Goal: Task Accomplishment & Management: Use online tool/utility

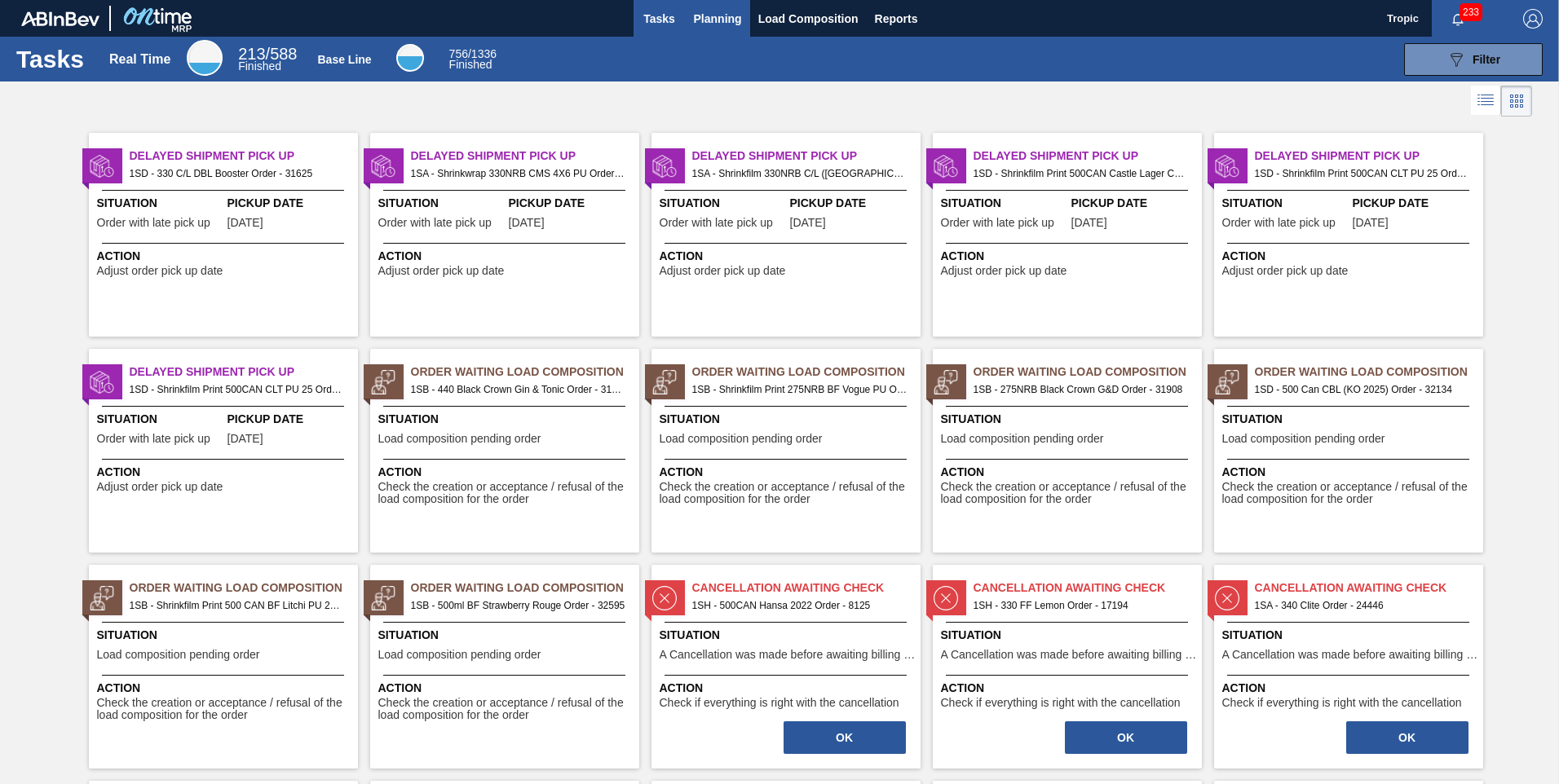
click at [702, 13] on span "Planning" at bounding box center [718, 18] width 48 height 19
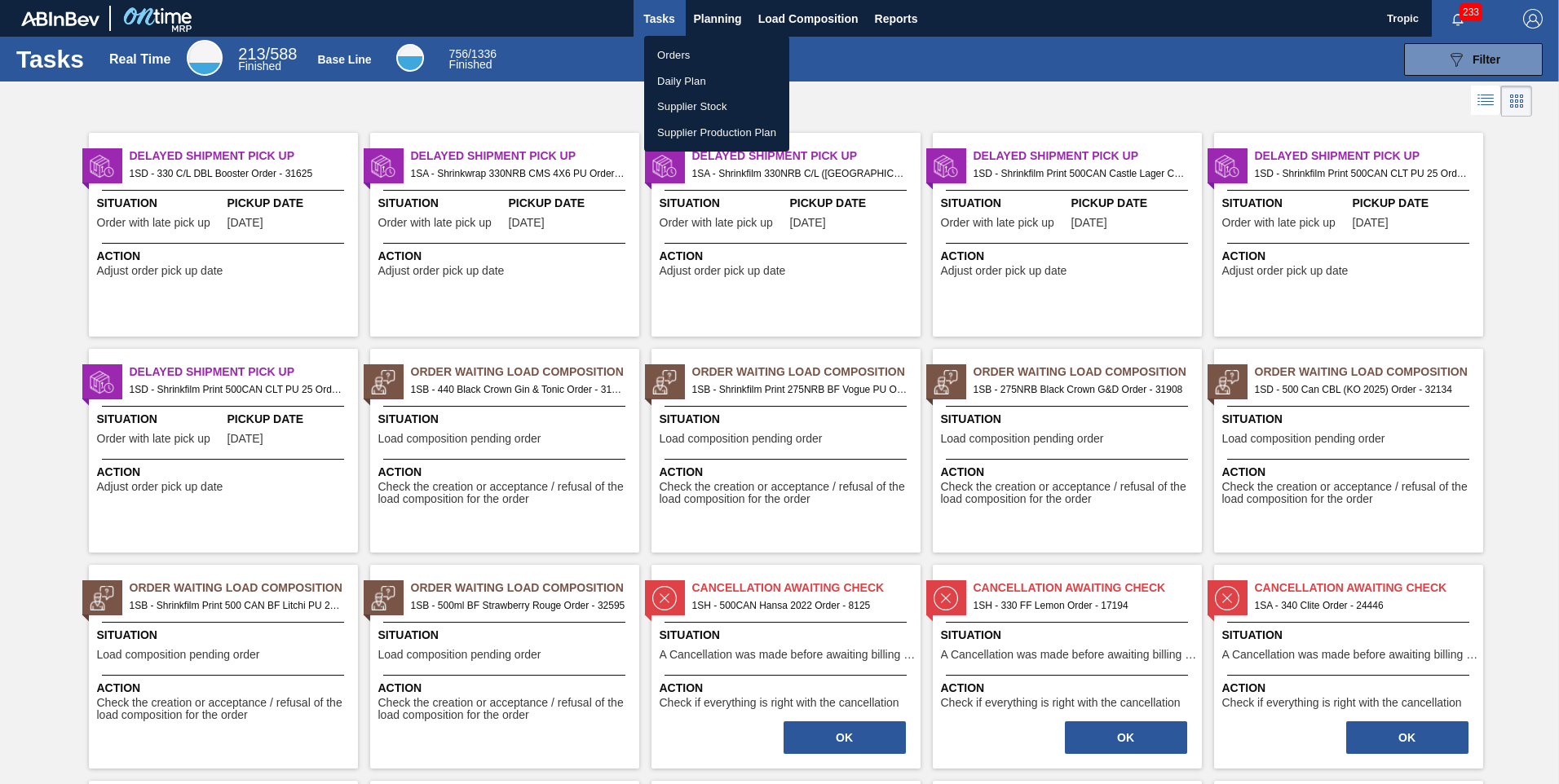
click at [685, 53] on li "Orders" at bounding box center [716, 55] width 145 height 26
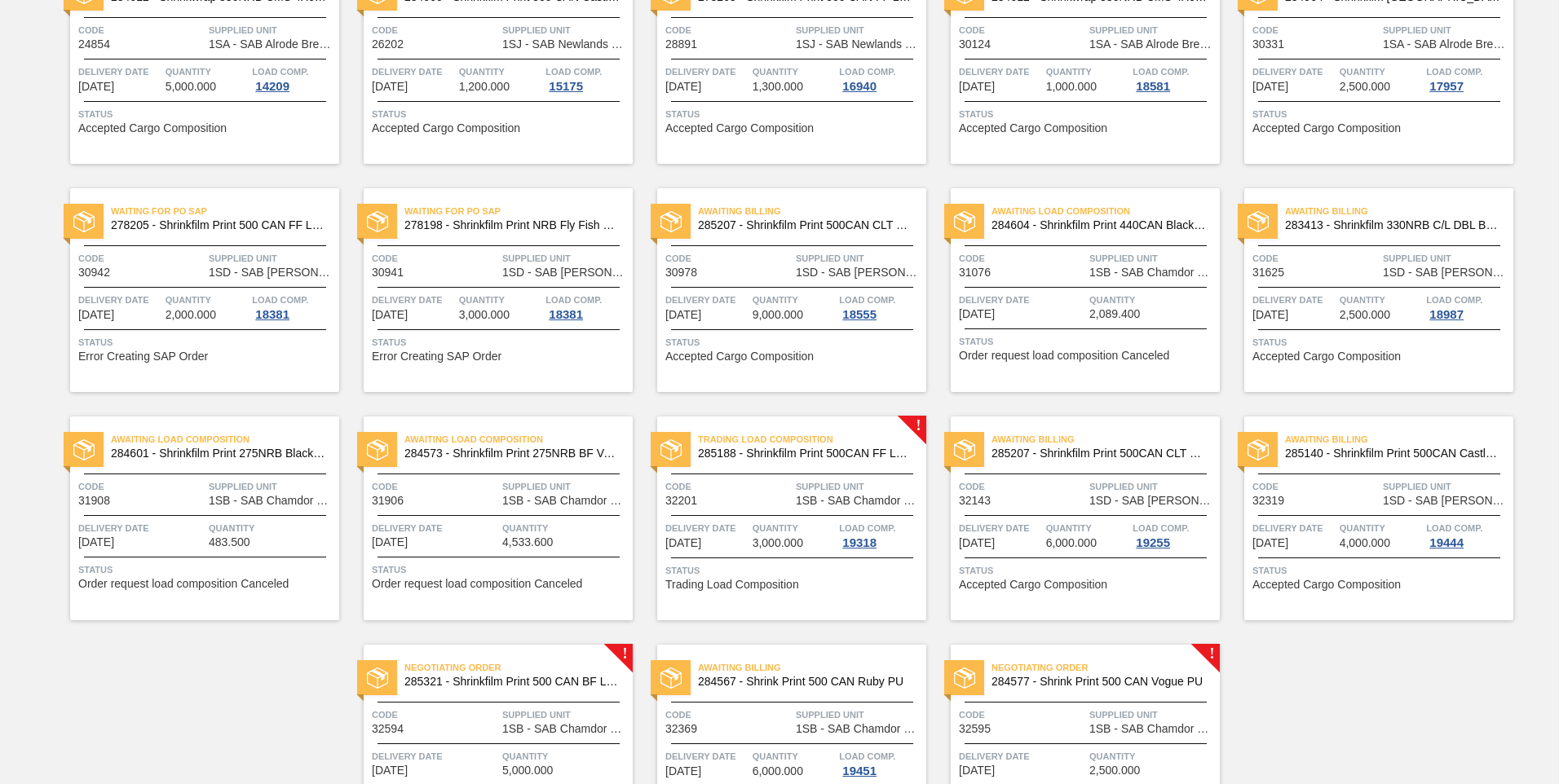
scroll to position [313, 0]
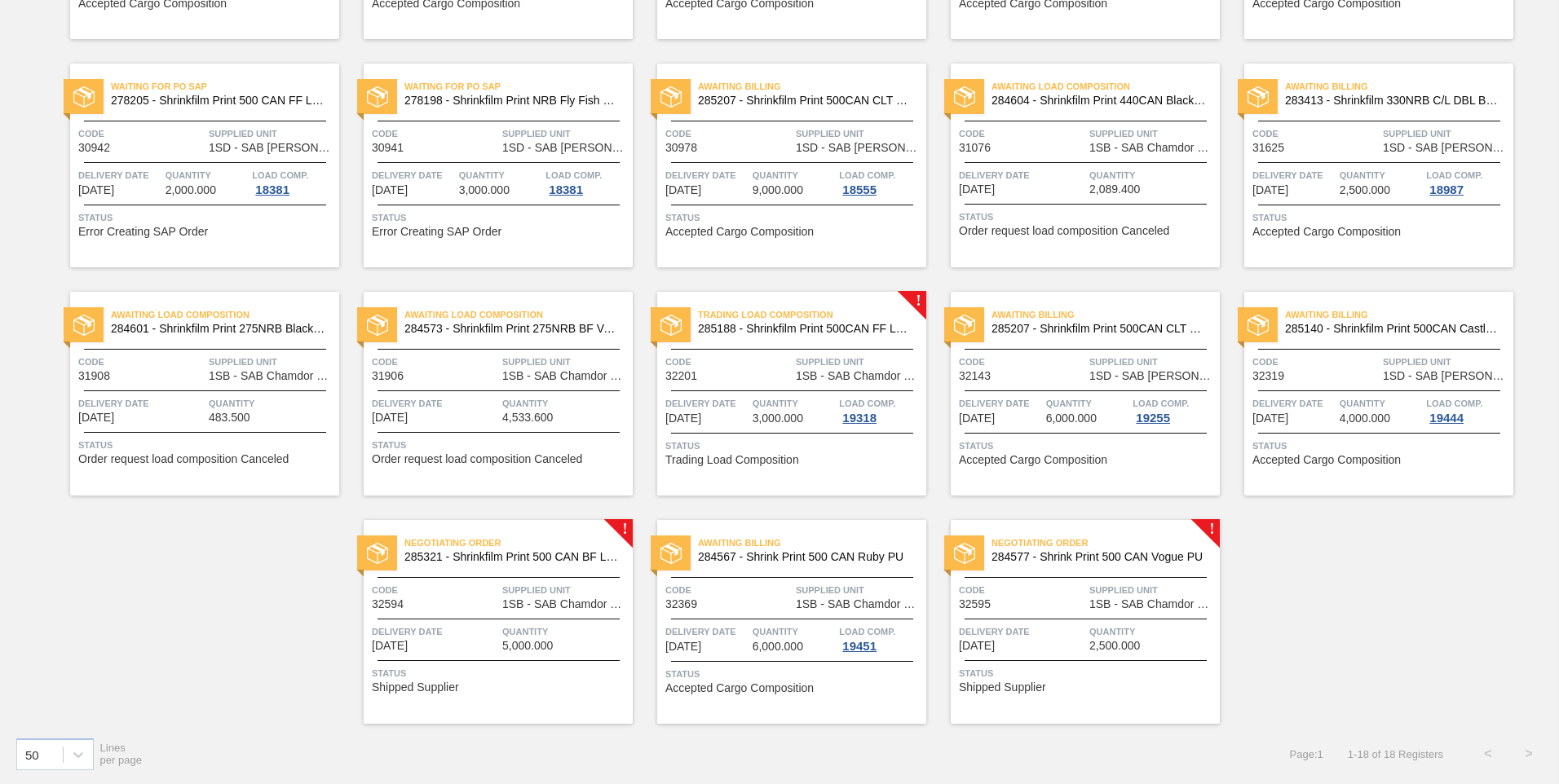
click at [540, 603] on span "1SB - SAB Chamdor Brewery" at bounding box center [565, 604] width 126 height 13
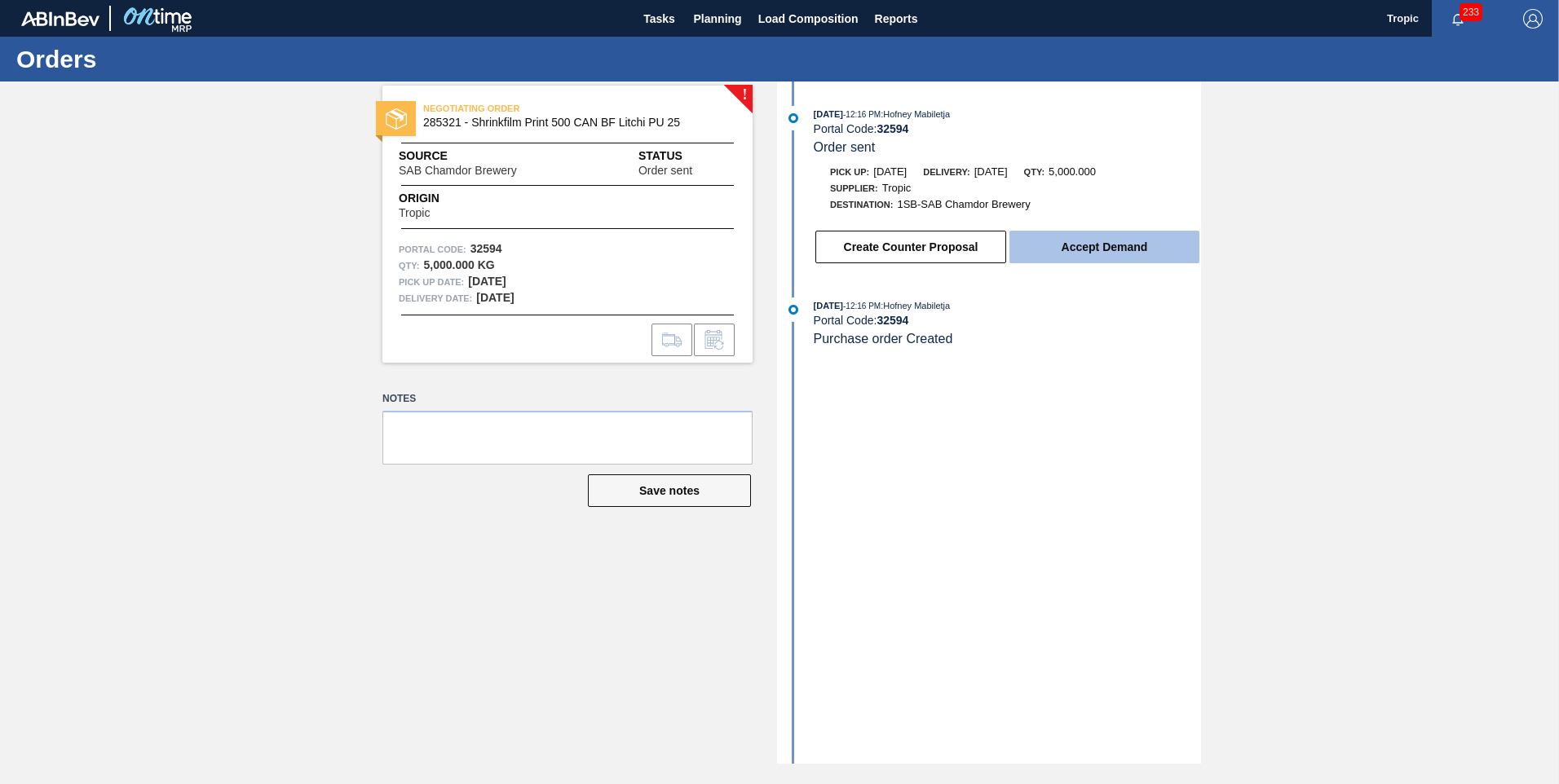
click at [1079, 254] on button "Accept Demand" at bounding box center [1103, 247] width 190 height 33
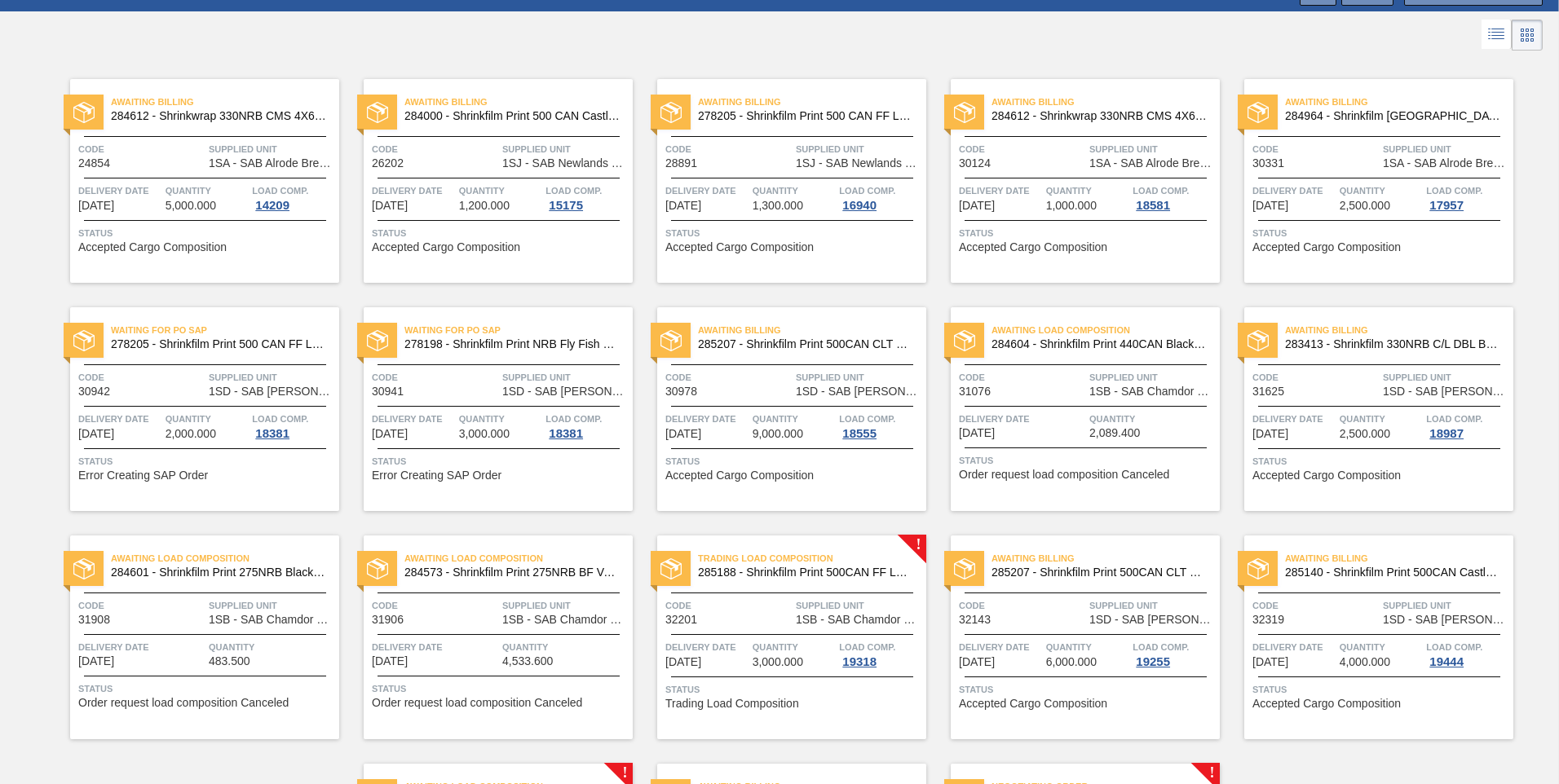
scroll to position [313, 0]
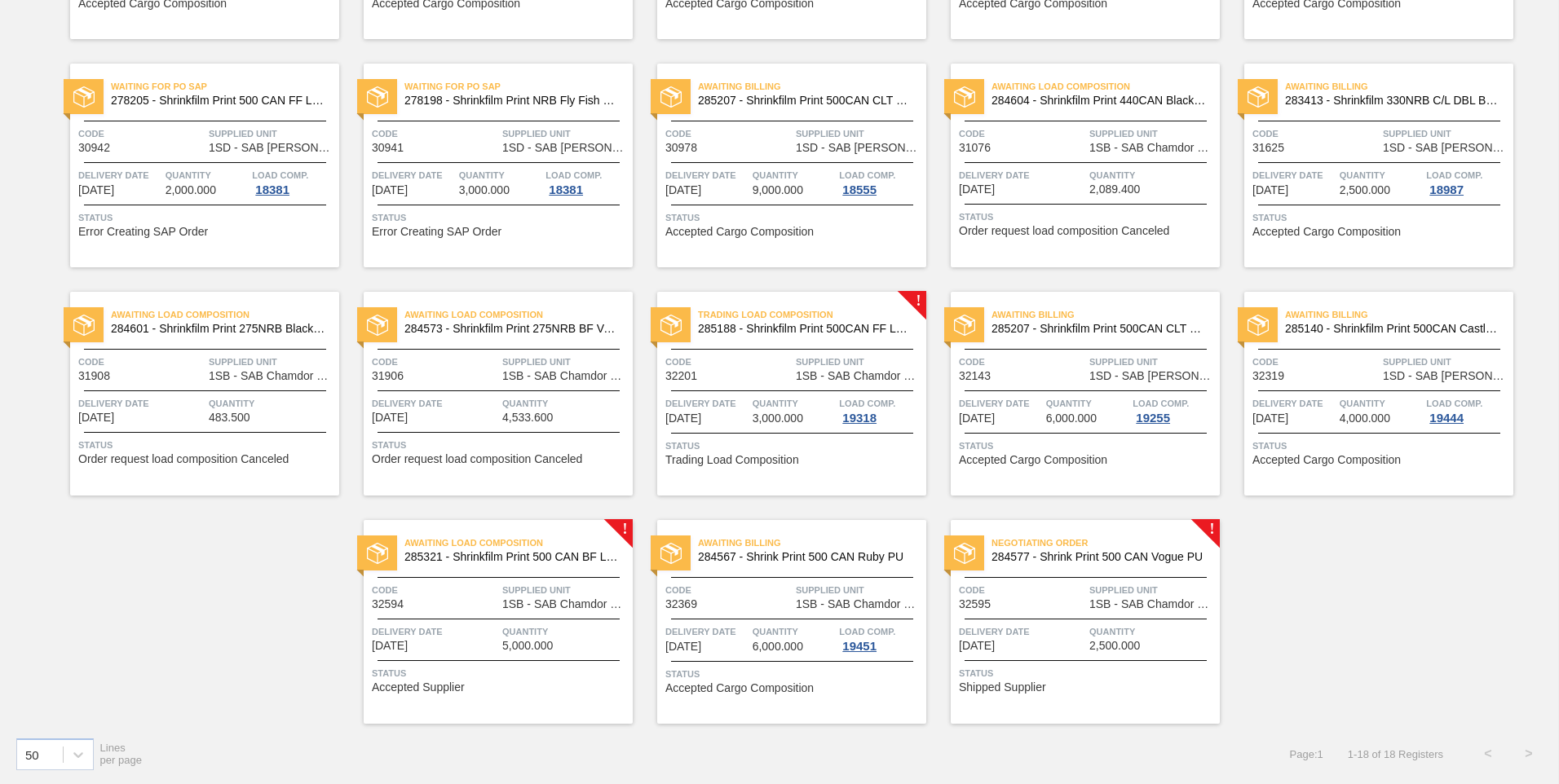
click at [1088, 613] on div "Negotiating Order 284577 - Shrink Print 500 CAN Vogue PU Code 32595 Supplied Un…" at bounding box center [1085, 622] width 269 height 204
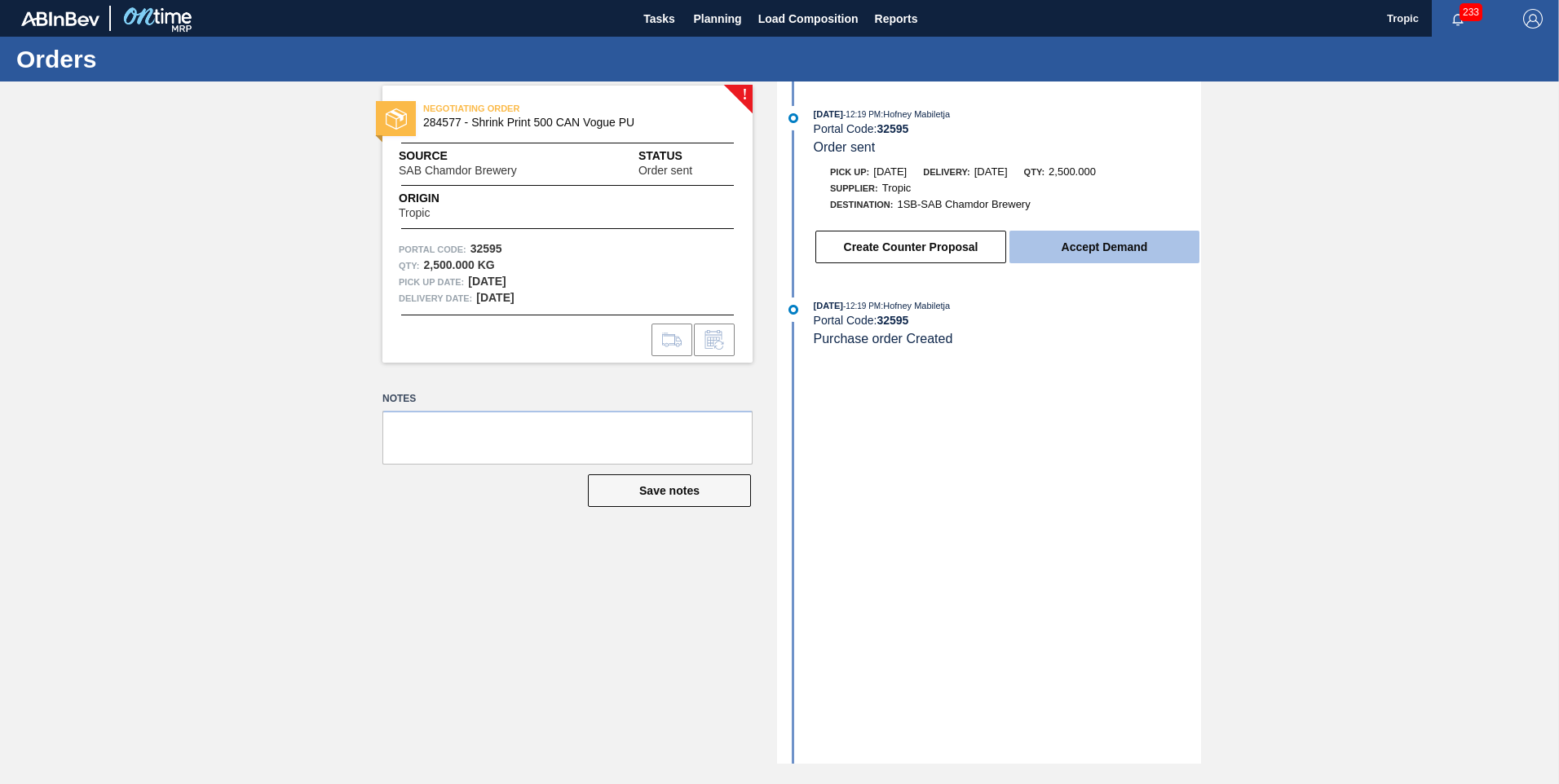
click at [1075, 252] on button "Accept Demand" at bounding box center [1103, 247] width 190 height 33
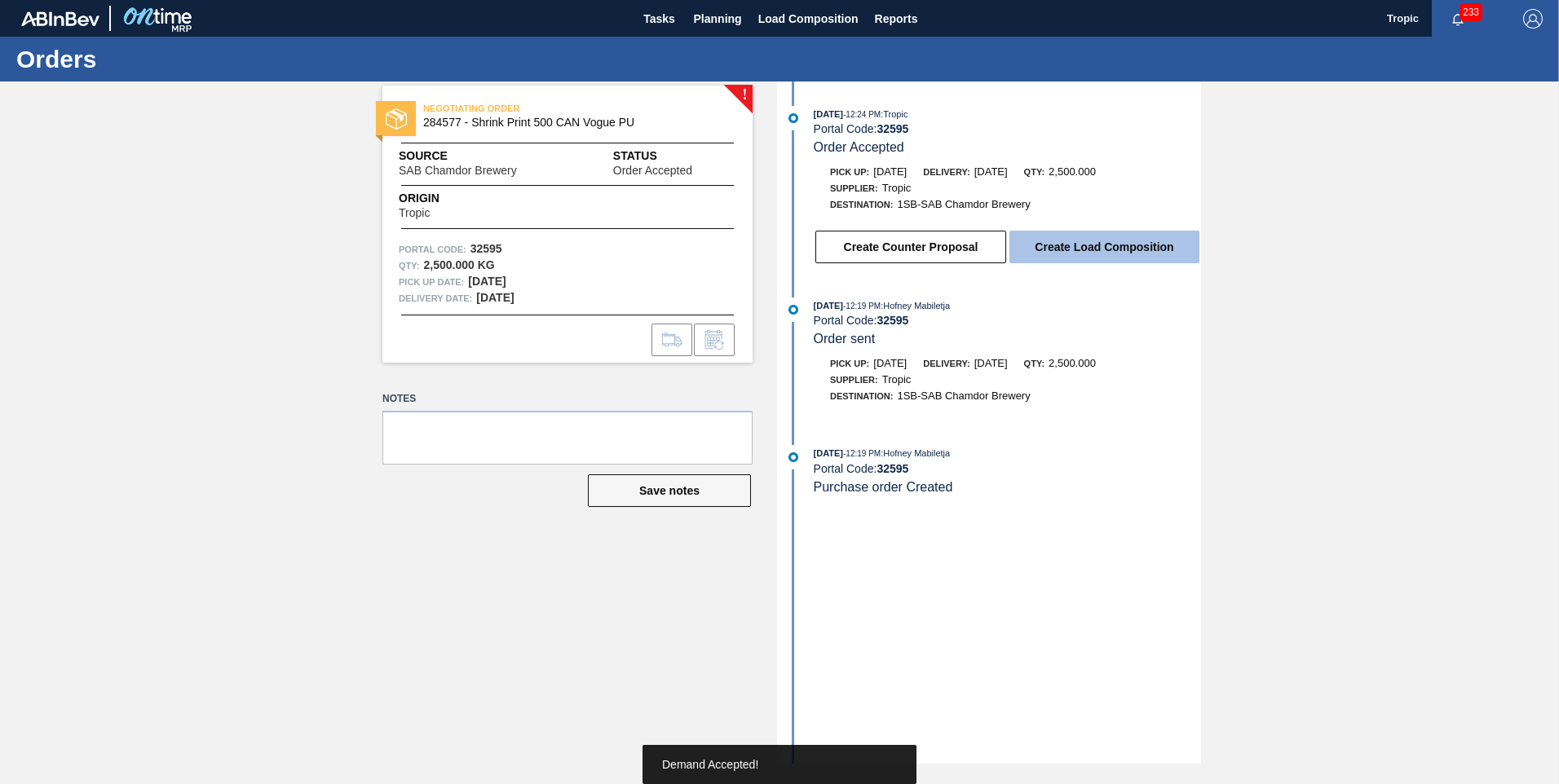
click at [1131, 247] on button "Create Load Composition" at bounding box center [1103, 247] width 190 height 33
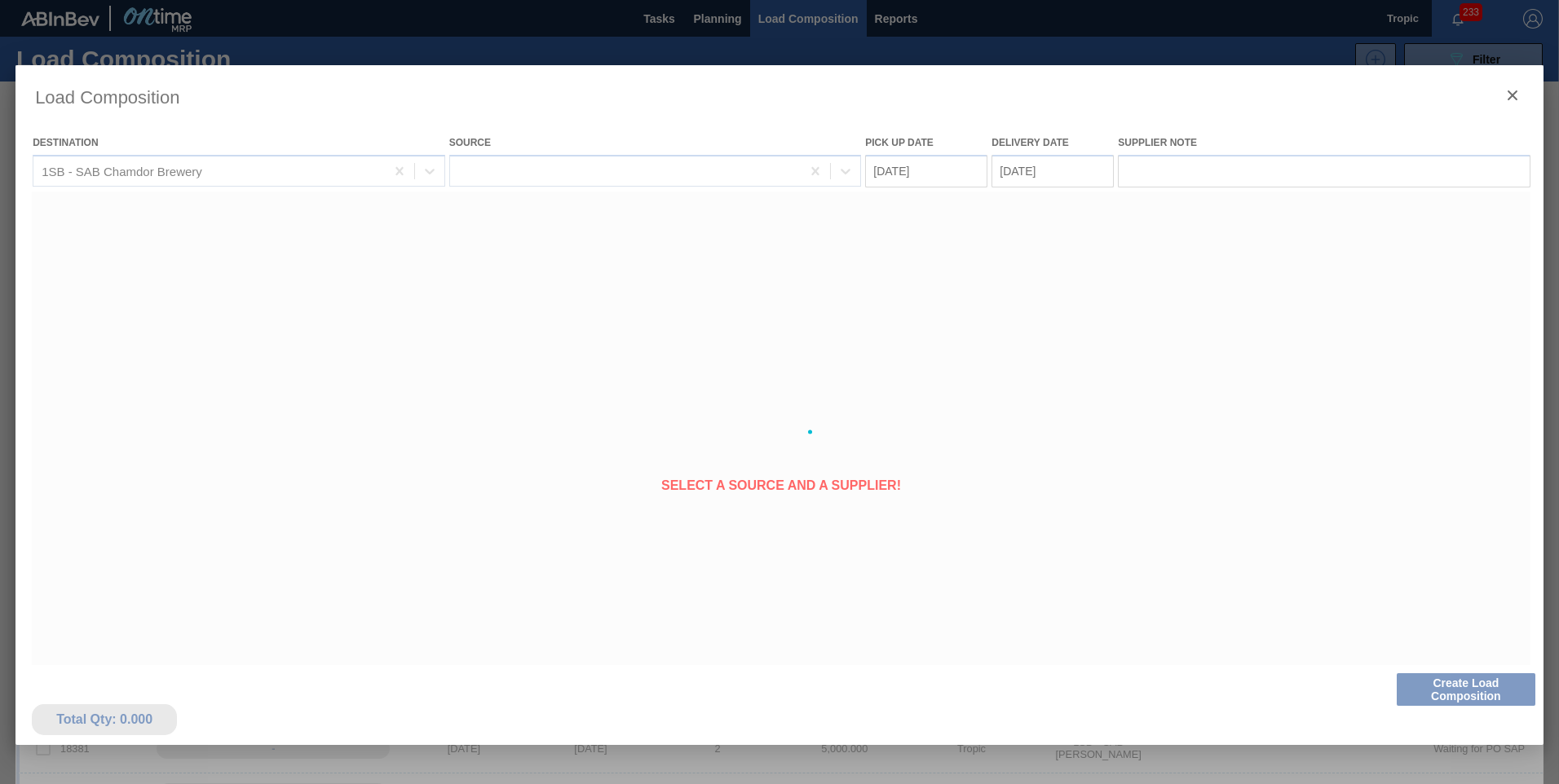
type Date "[DATE]"
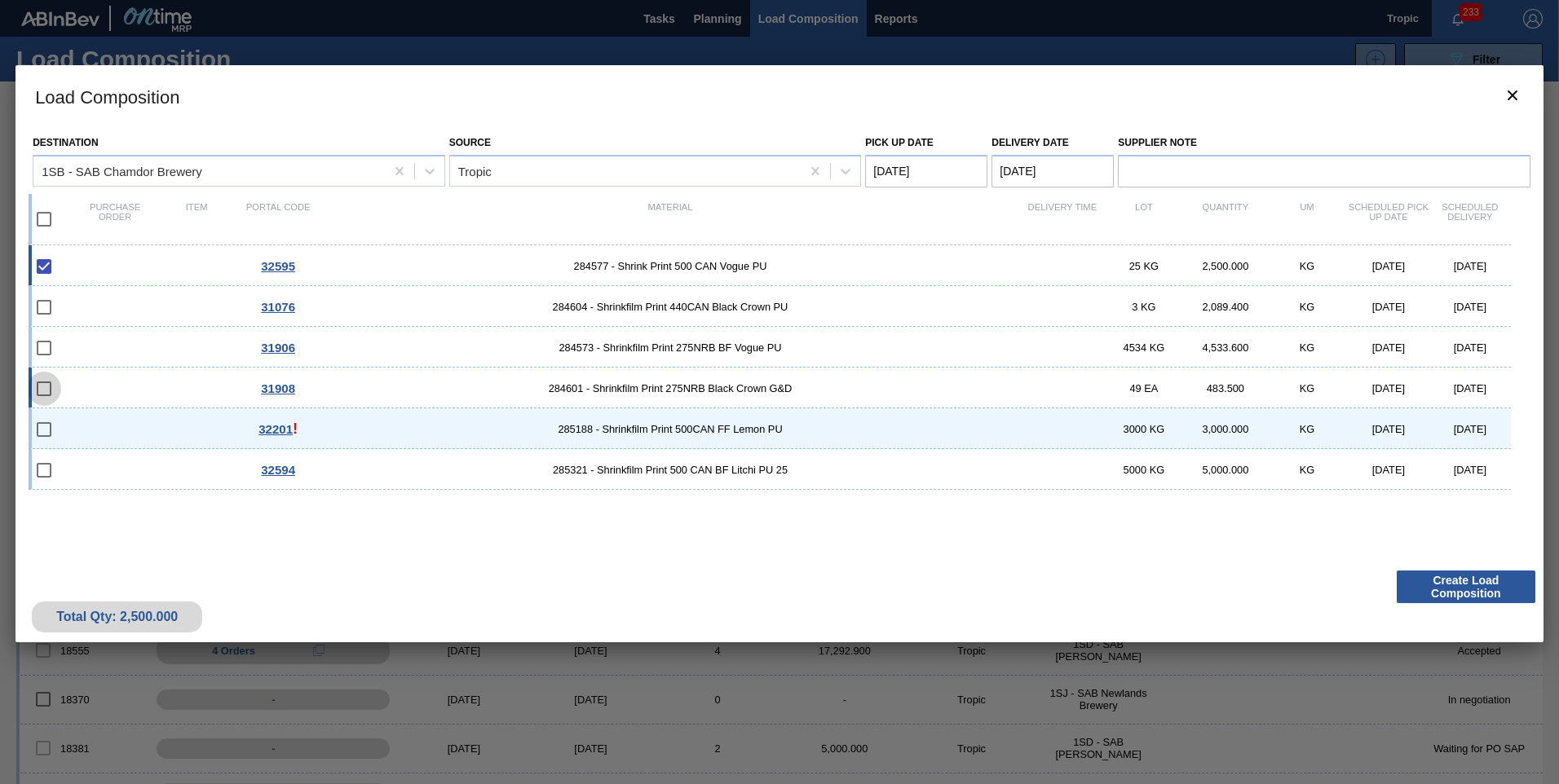
click at [38, 377] on input "checkbox" at bounding box center [43, 389] width 34 height 34
drag, startPoint x: 43, startPoint y: 384, endPoint x: 34, endPoint y: 326, distance: 58.7
click at [44, 380] on input "checkbox" at bounding box center [43, 389] width 34 height 34
checkbox input "false"
click at [46, 218] on input "checkbox" at bounding box center [43, 219] width 34 height 34
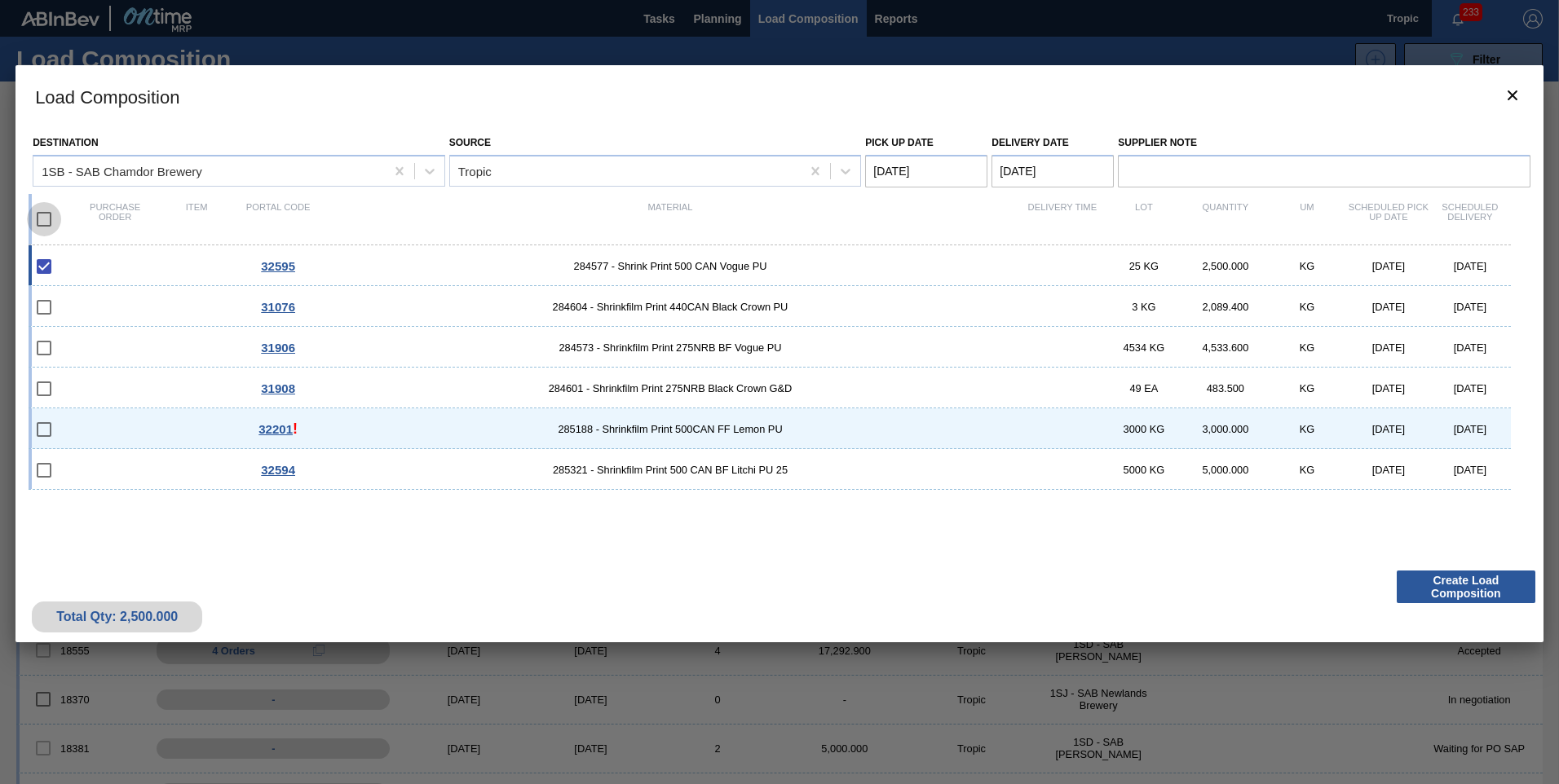
checkbox input "true"
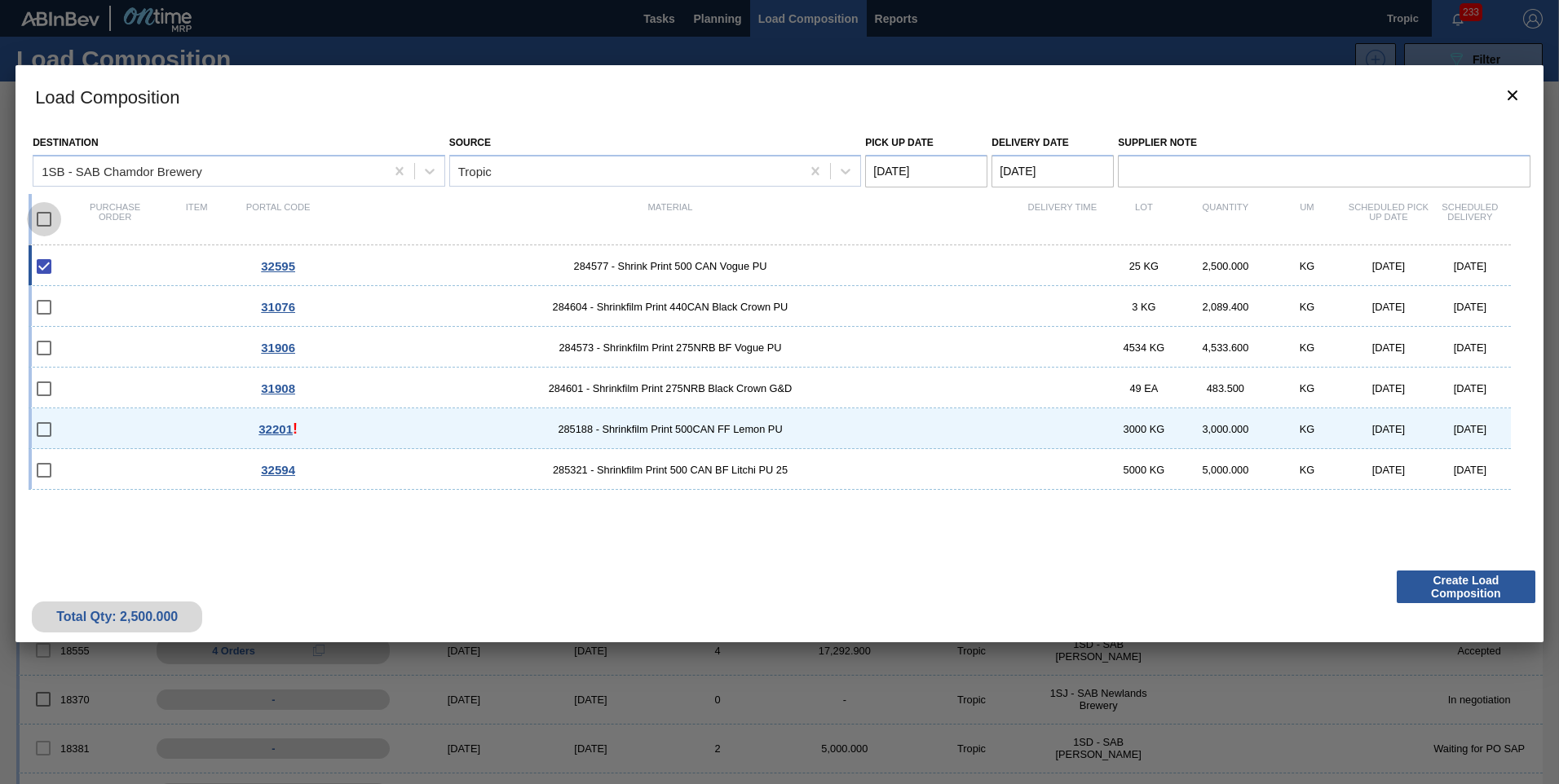
checkbox input "true"
click at [923, 176] on Date "Pick up Date" at bounding box center [926, 171] width 122 height 33
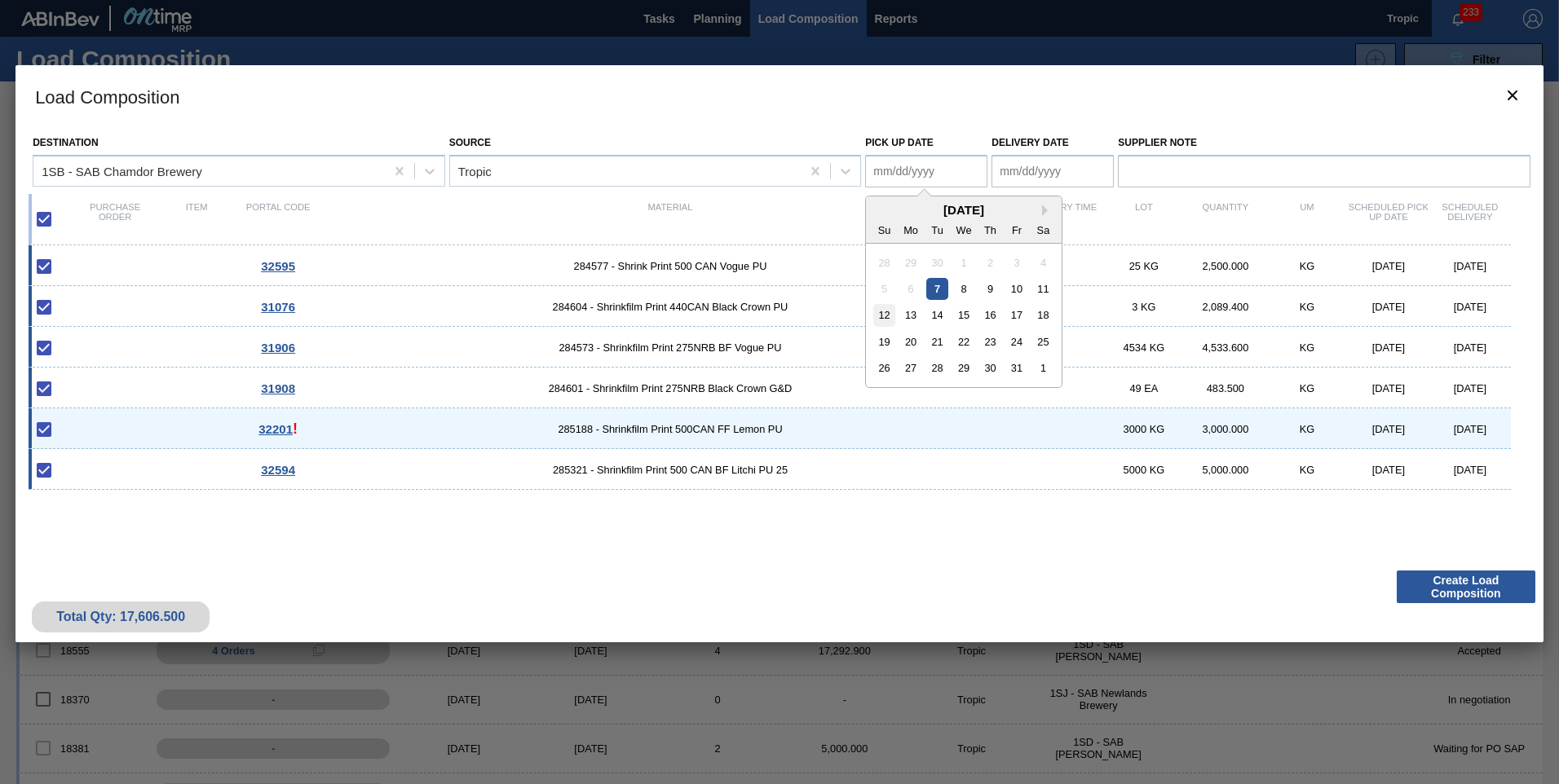
click at [889, 313] on div "12" at bounding box center [884, 315] width 22 height 22
type Date "[DATE]"
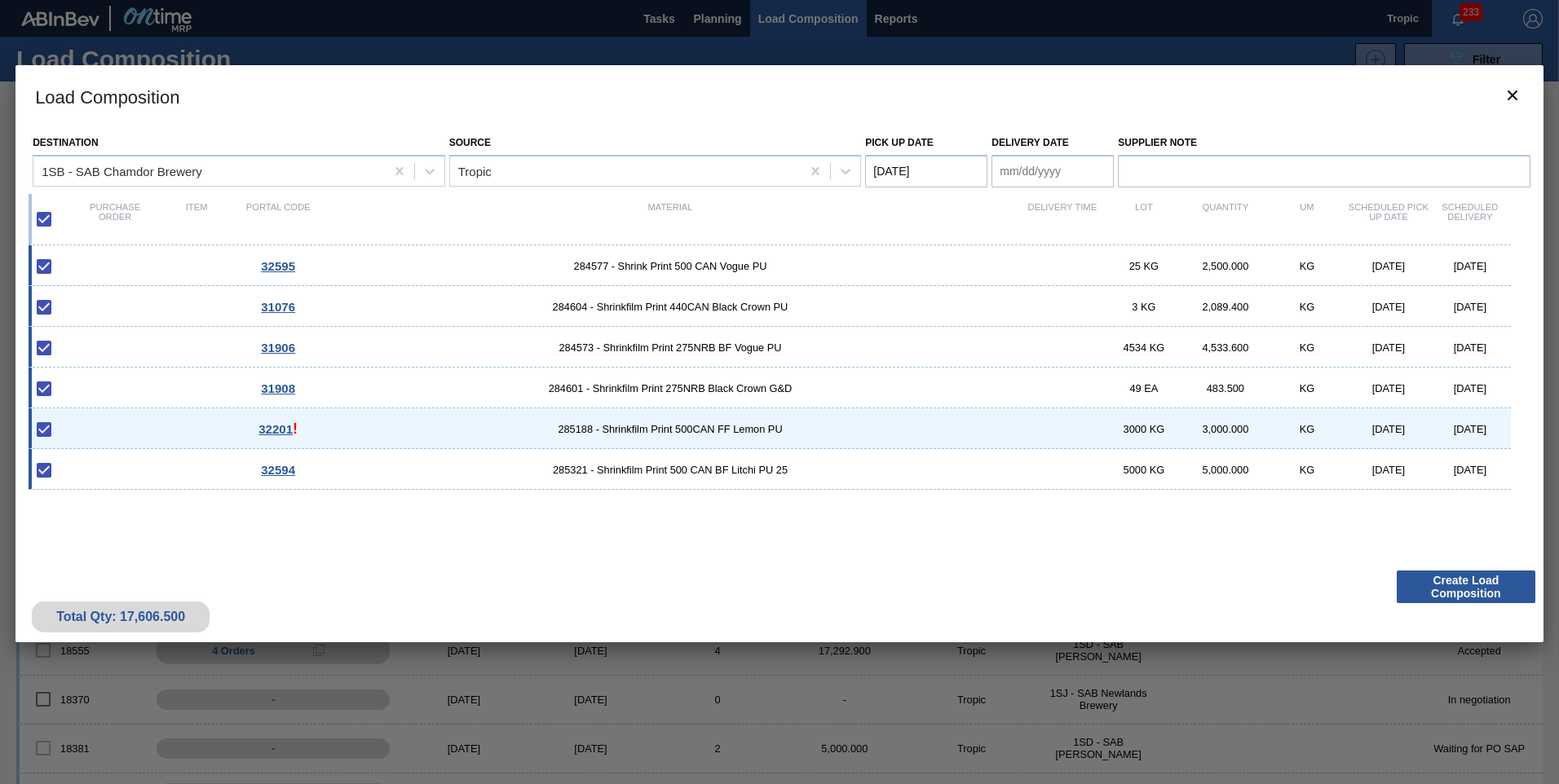
click at [1028, 175] on Date "Delivery Date" at bounding box center [1052, 171] width 122 height 33
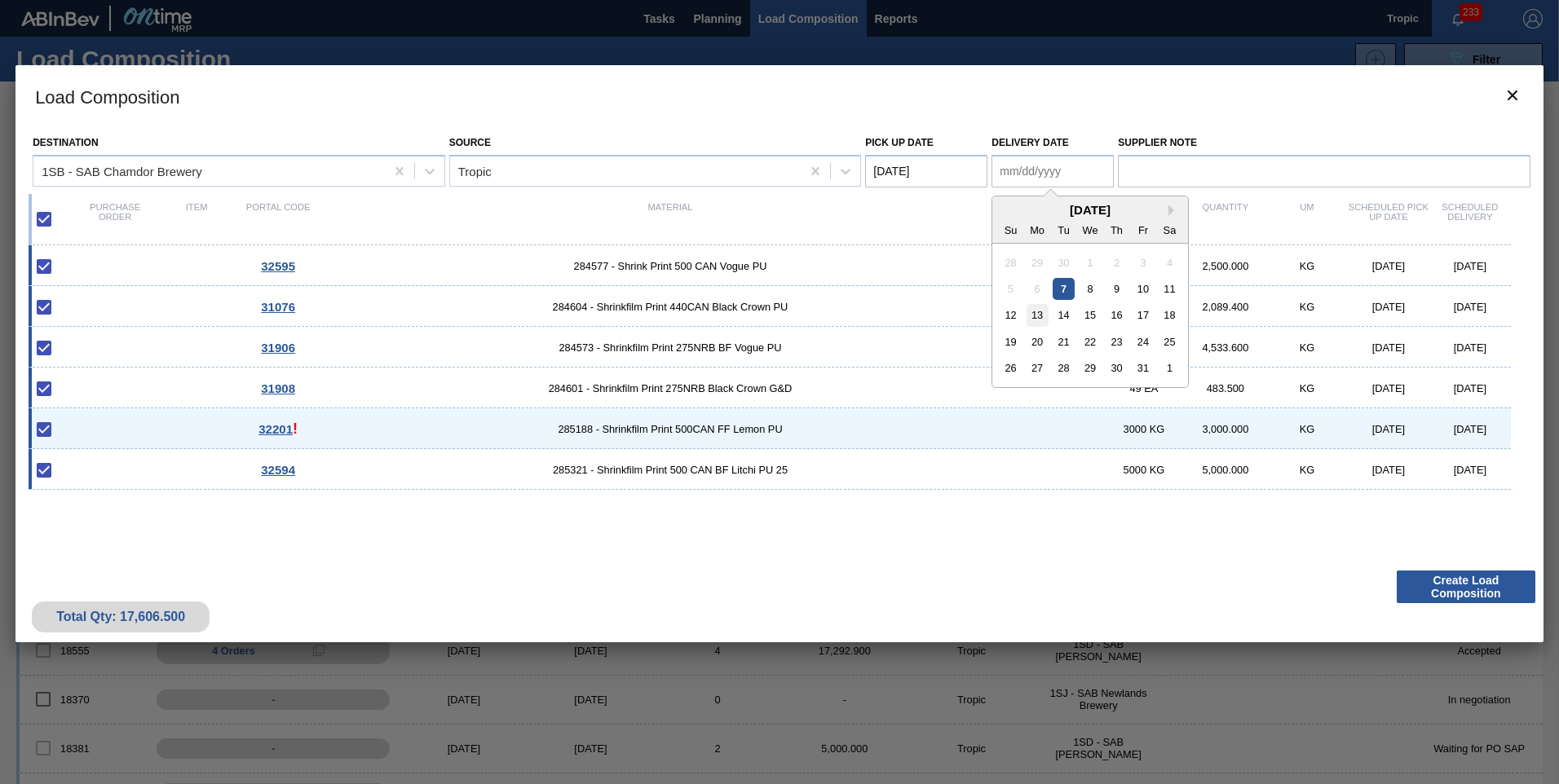
click at [1037, 314] on div "13" at bounding box center [1037, 315] width 22 height 22
type Date "[DATE]"
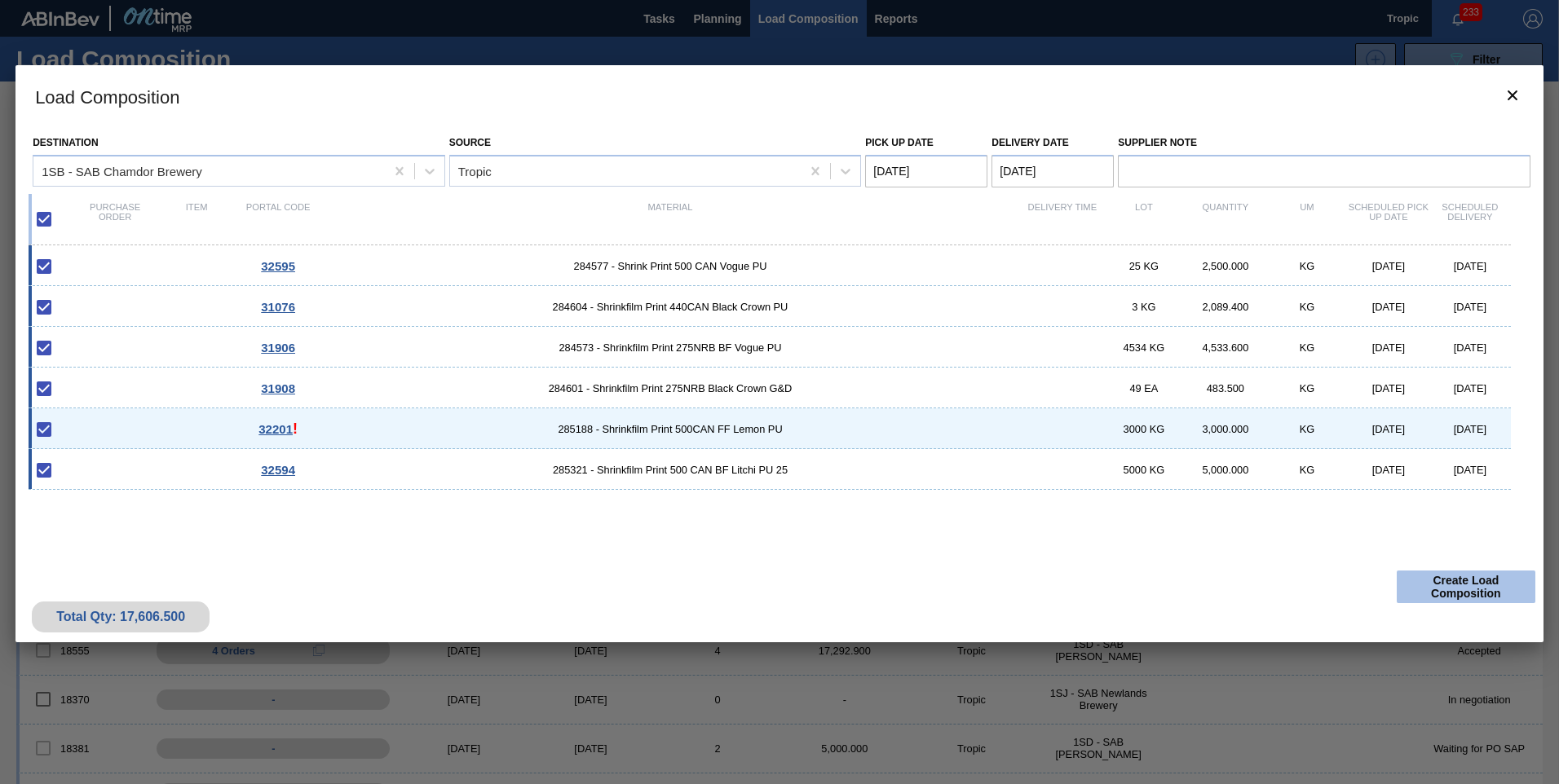
click at [1460, 588] on button "Create Load Composition" at bounding box center [1466, 587] width 139 height 33
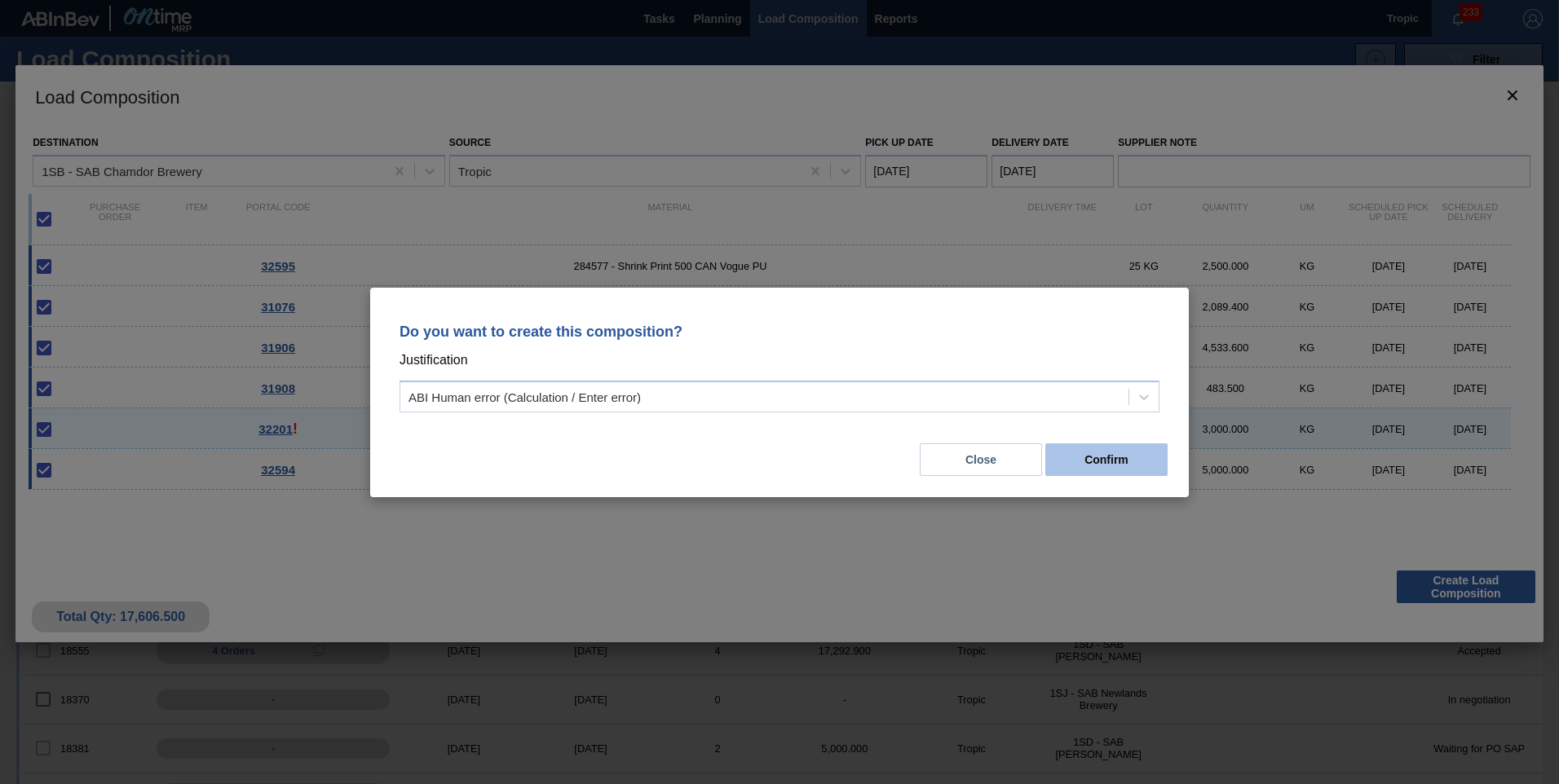
click at [1099, 467] on button "Confirm" at bounding box center [1106, 460] width 122 height 33
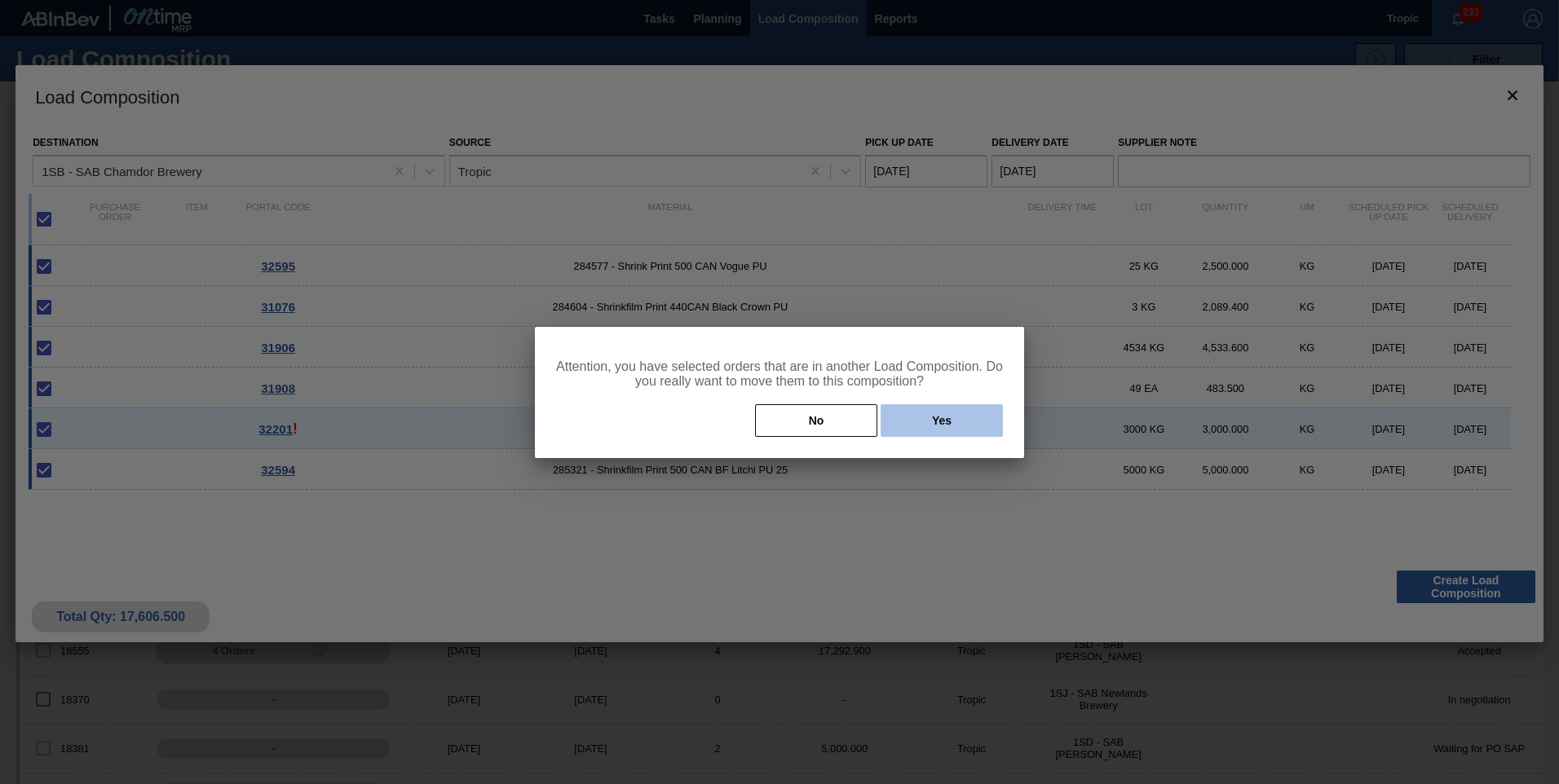
click at [967, 425] on button "Yes" at bounding box center [941, 420] width 122 height 33
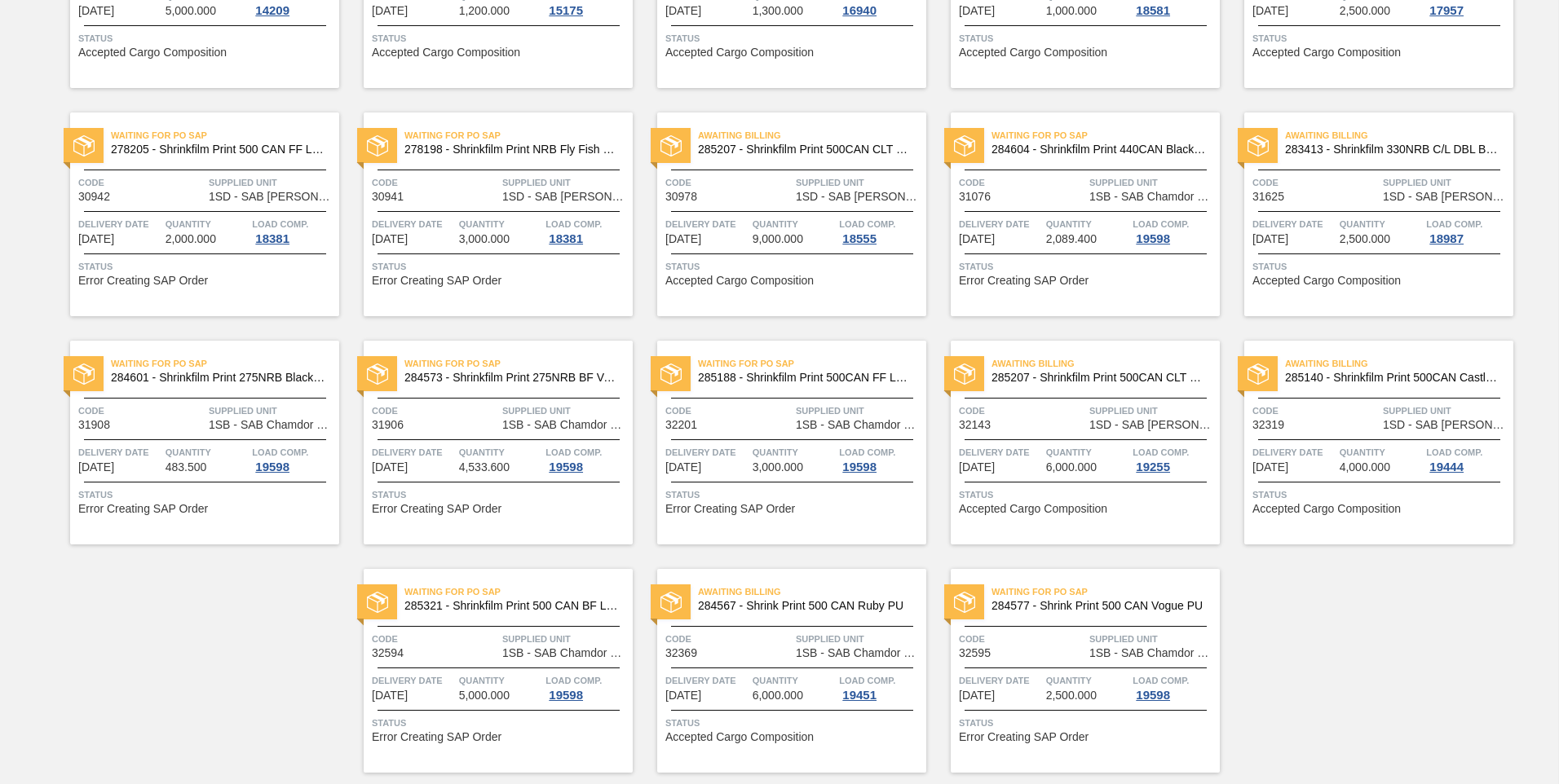
scroll to position [313, 0]
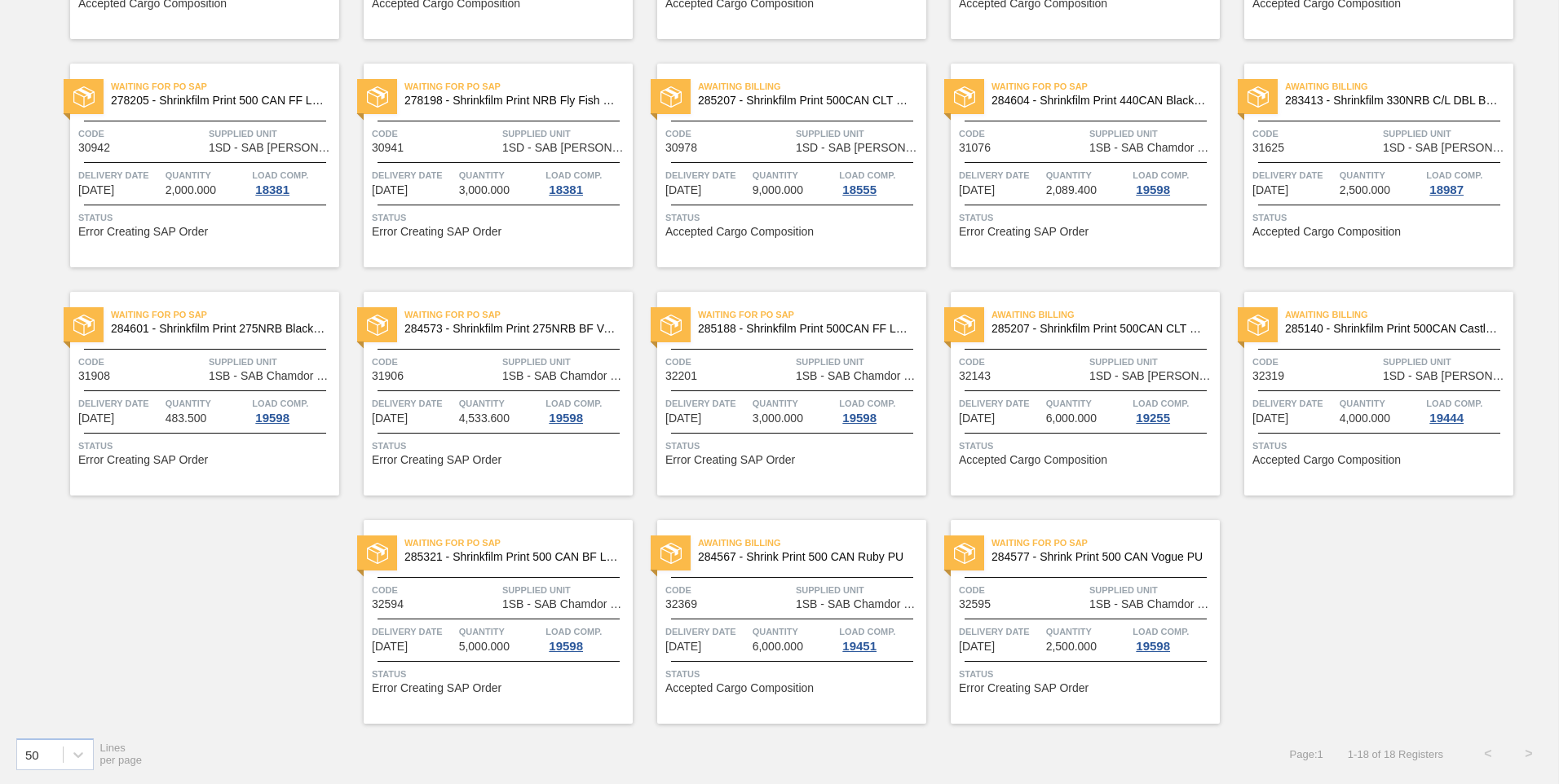
click at [578, 619] on div at bounding box center [499, 619] width 242 height 1
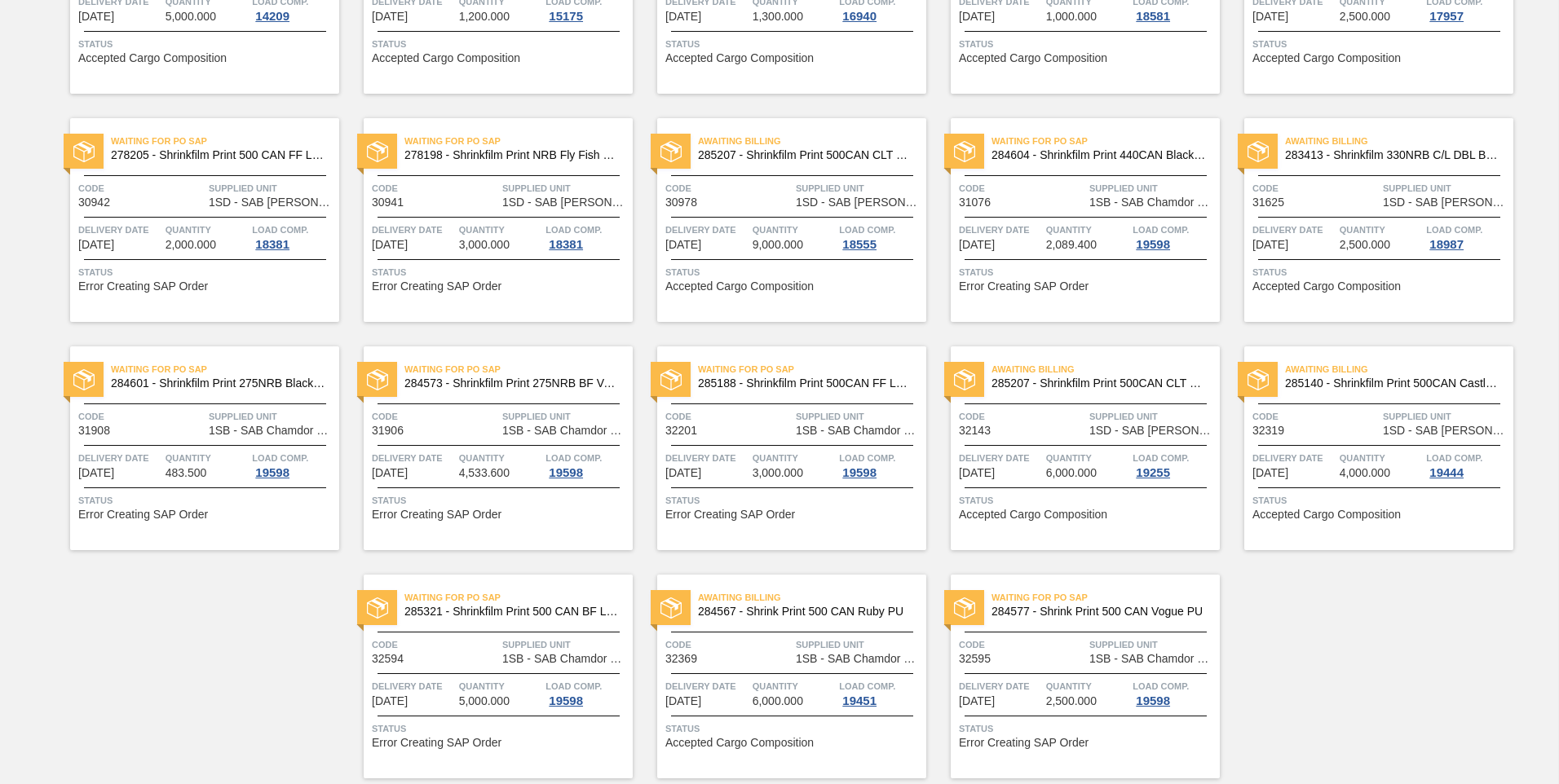
scroll to position [313, 0]
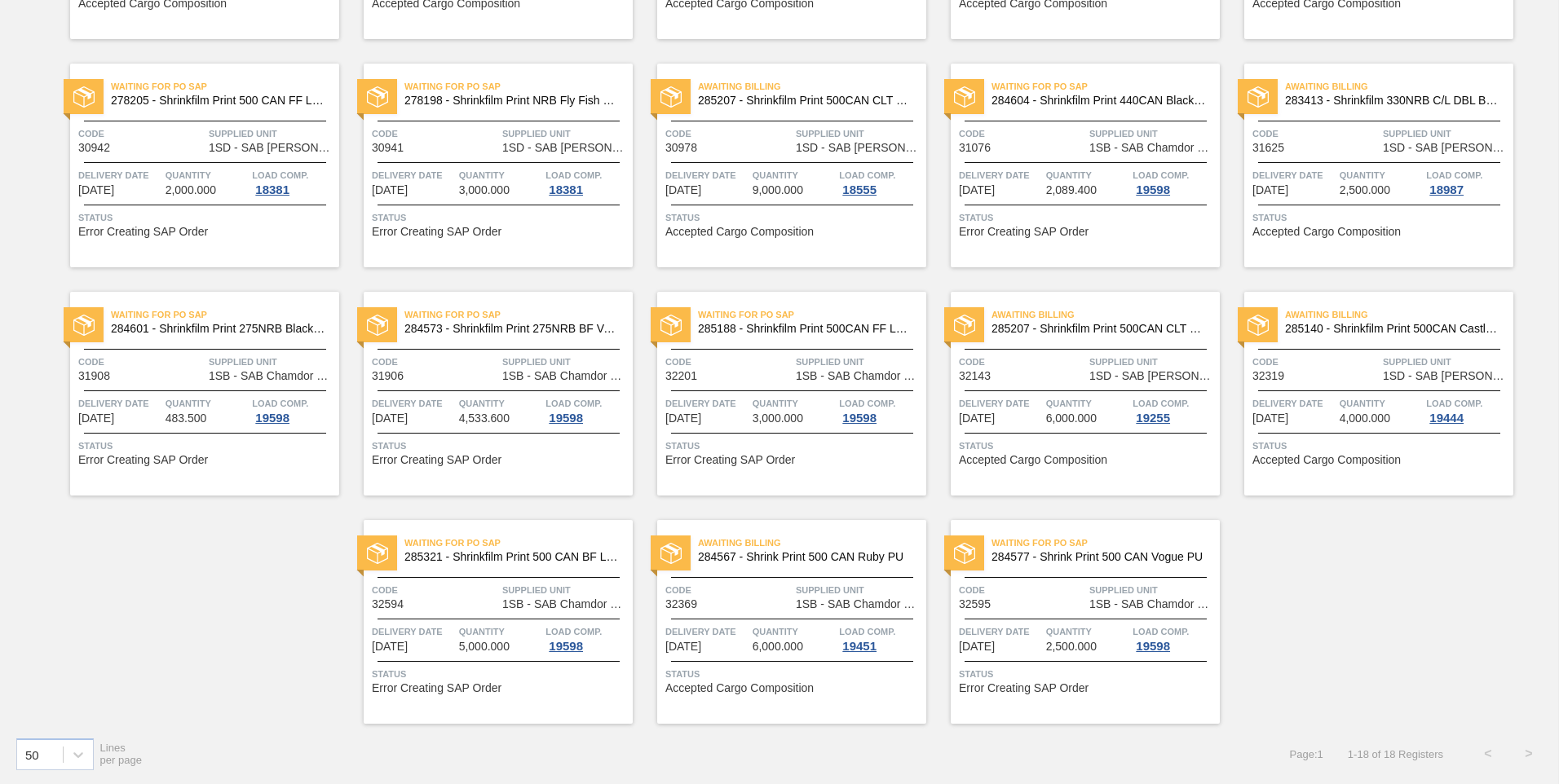
click at [1134, 635] on span "Load Comp." at bounding box center [1160, 632] width 56 height 17
click at [1052, 686] on span "Error Creating SAP Order" at bounding box center [1023, 688] width 130 height 13
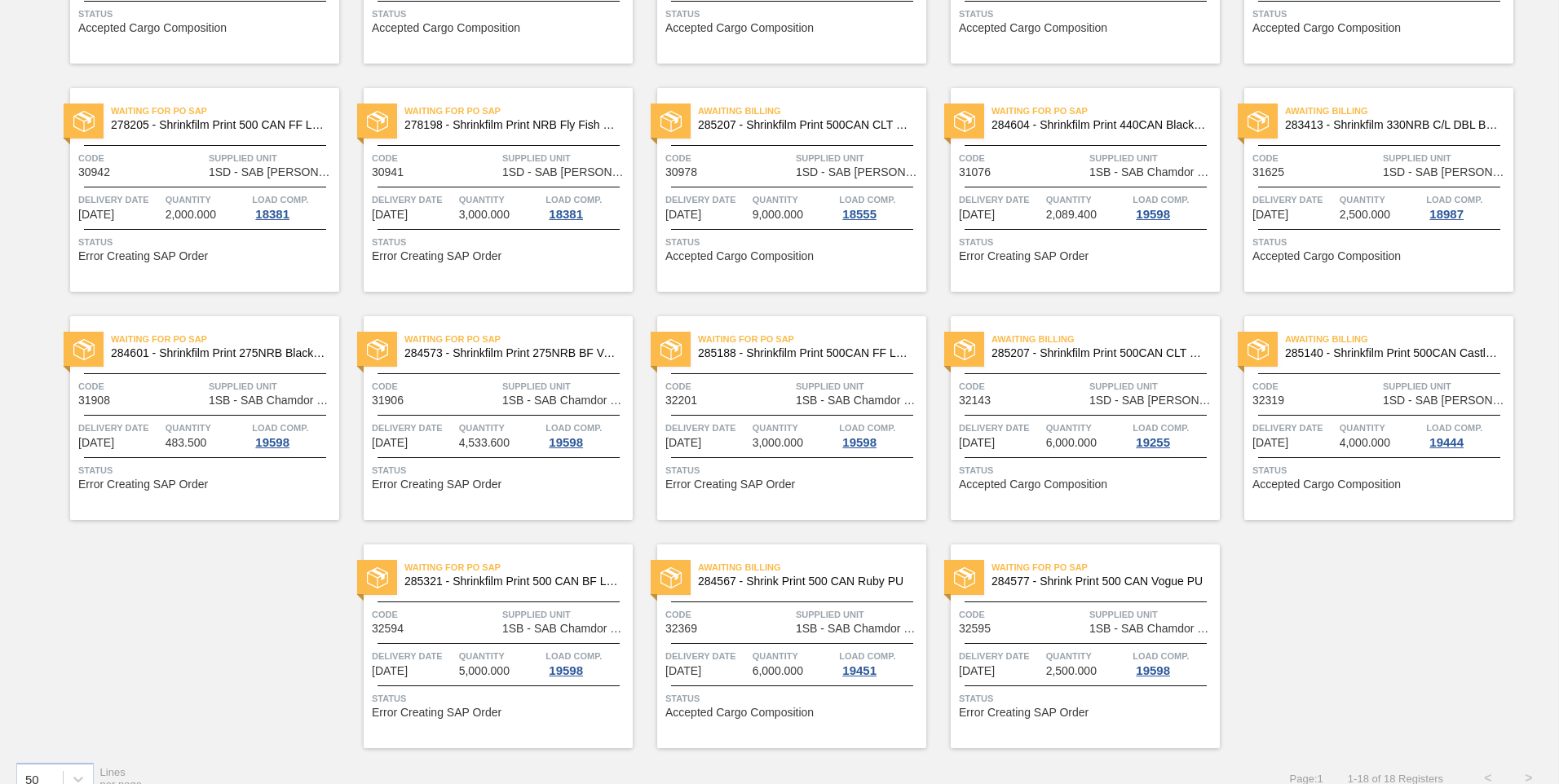
scroll to position [313, 0]
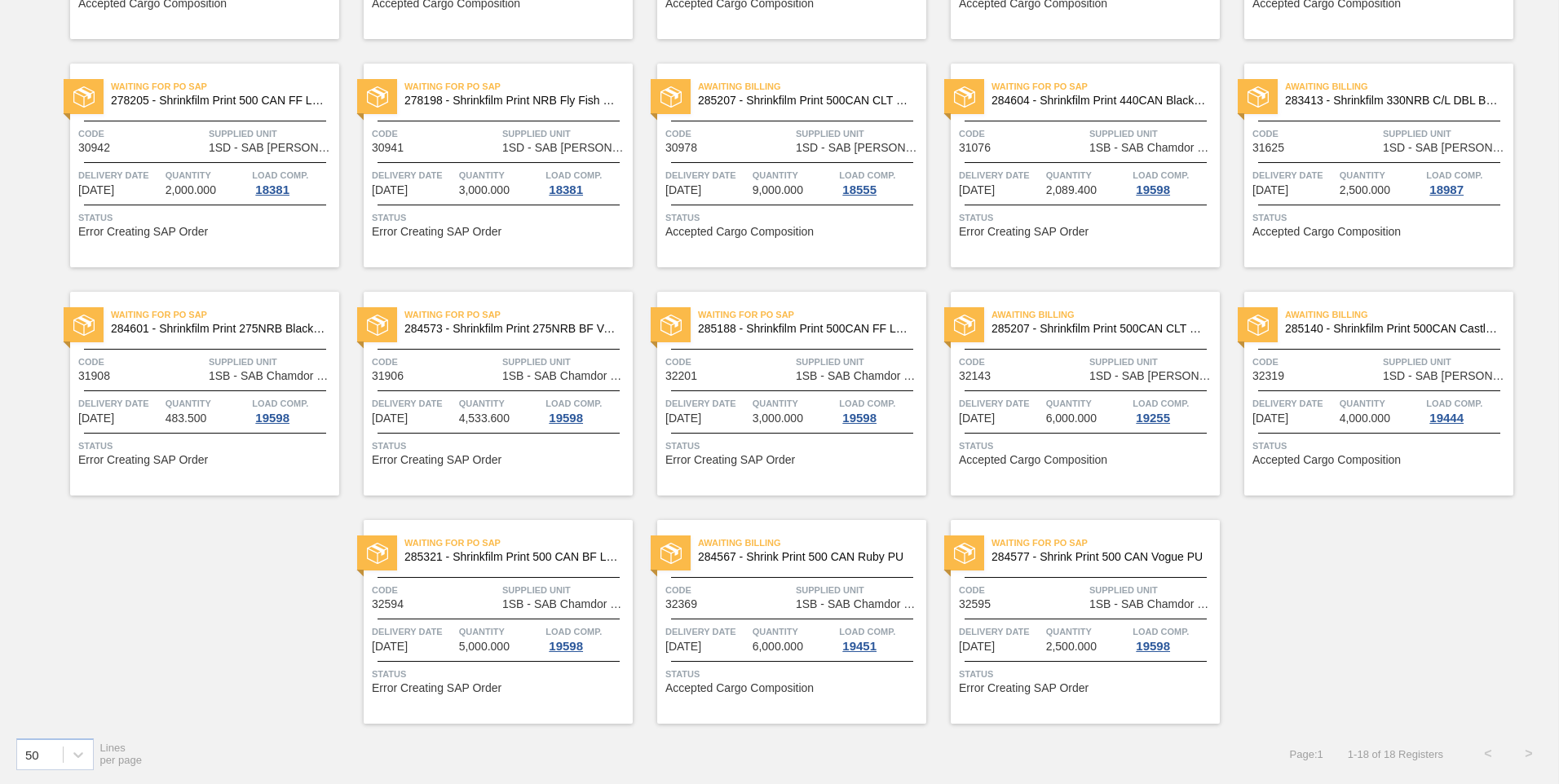
click at [1281, 400] on span "Delivery Date" at bounding box center [1293, 404] width 83 height 17
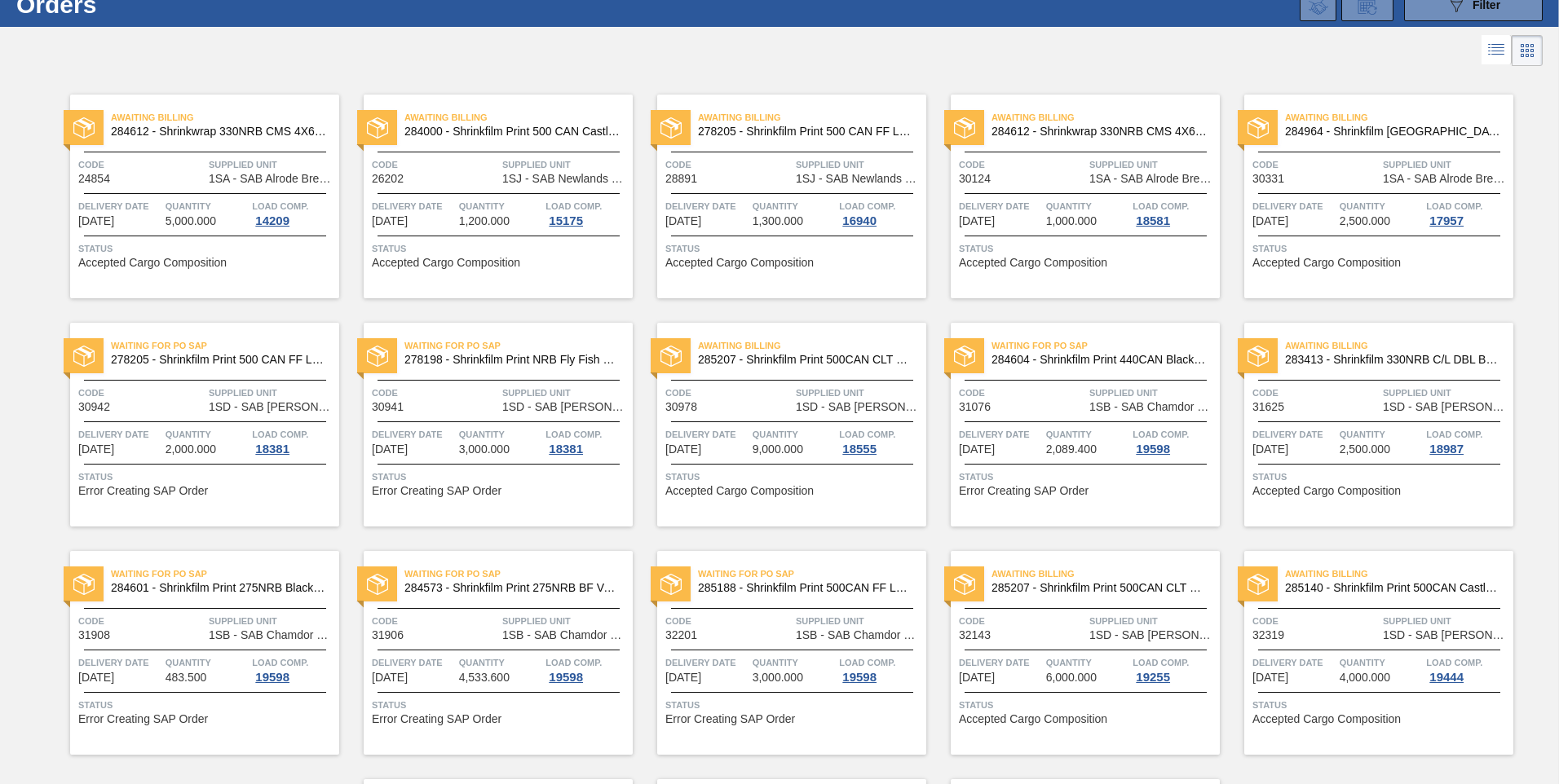
scroll to position [313, 0]
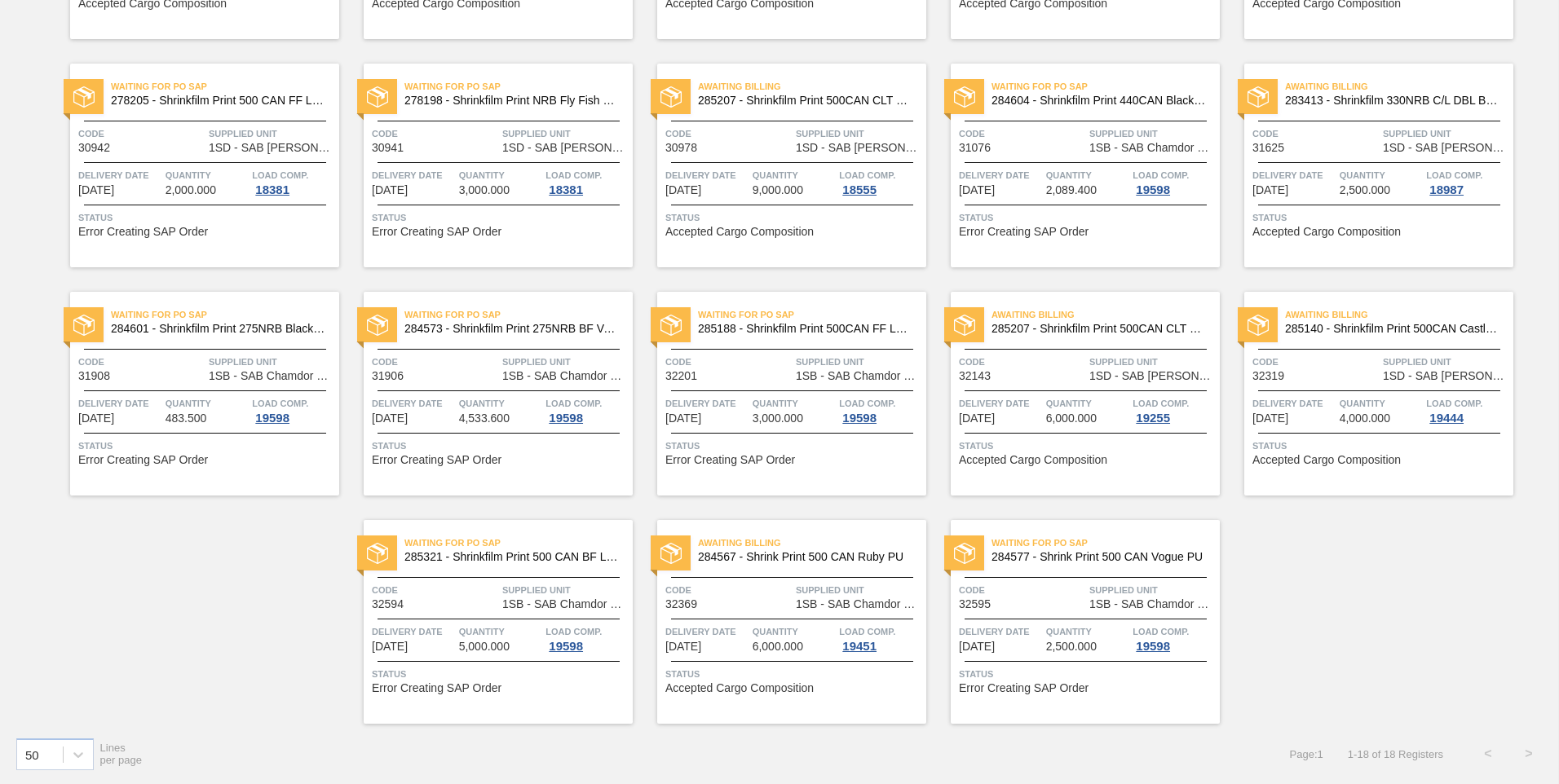
click at [1040, 563] on div "Waiting for PO SAP 284577 - Shrink Print 500 CAN Vogue PU" at bounding box center [1085, 551] width 269 height 37
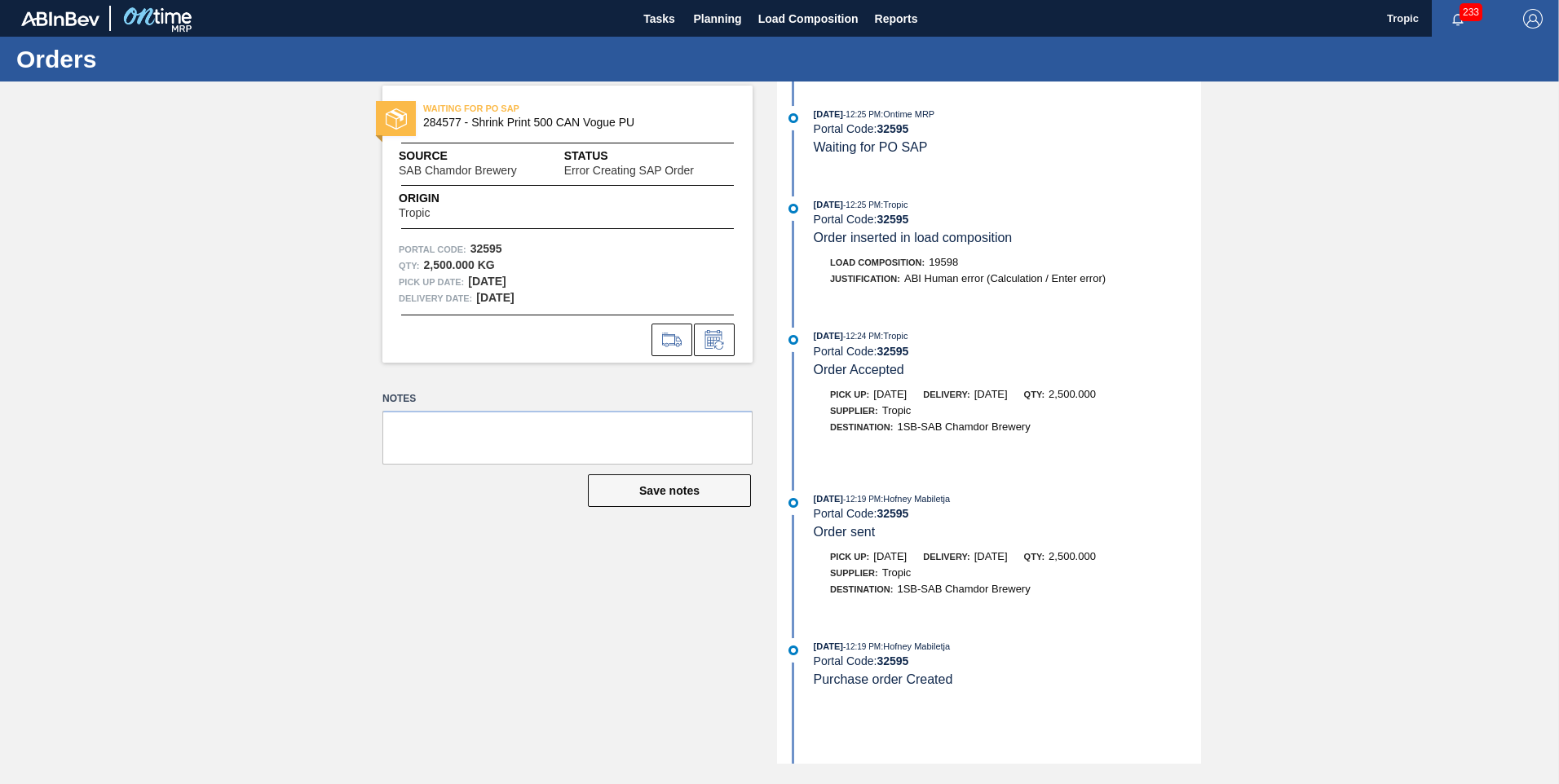
click at [590, 155] on span "Status" at bounding box center [650, 156] width 172 height 17
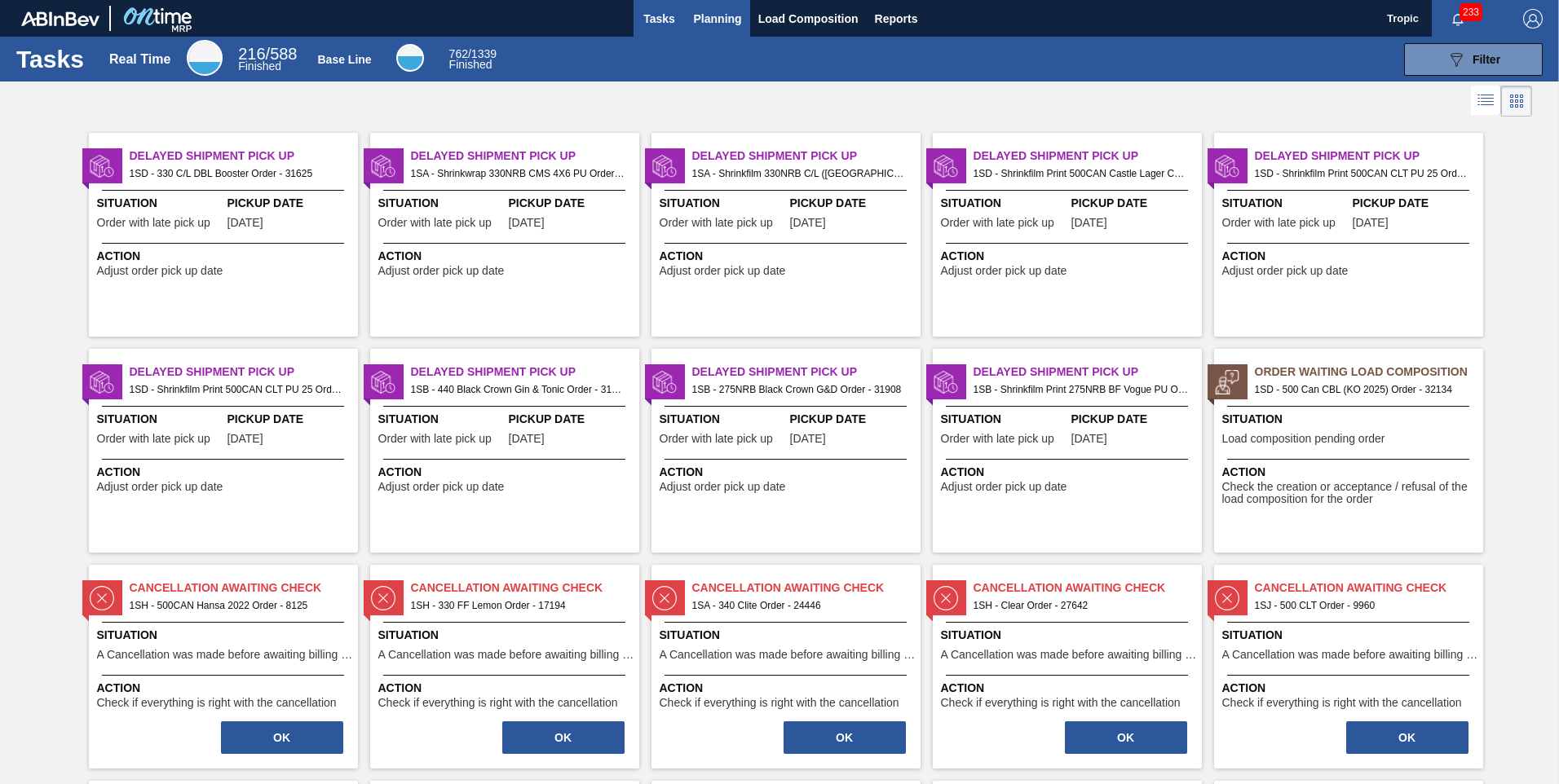
click at [706, 9] on span "Planning" at bounding box center [718, 18] width 48 height 19
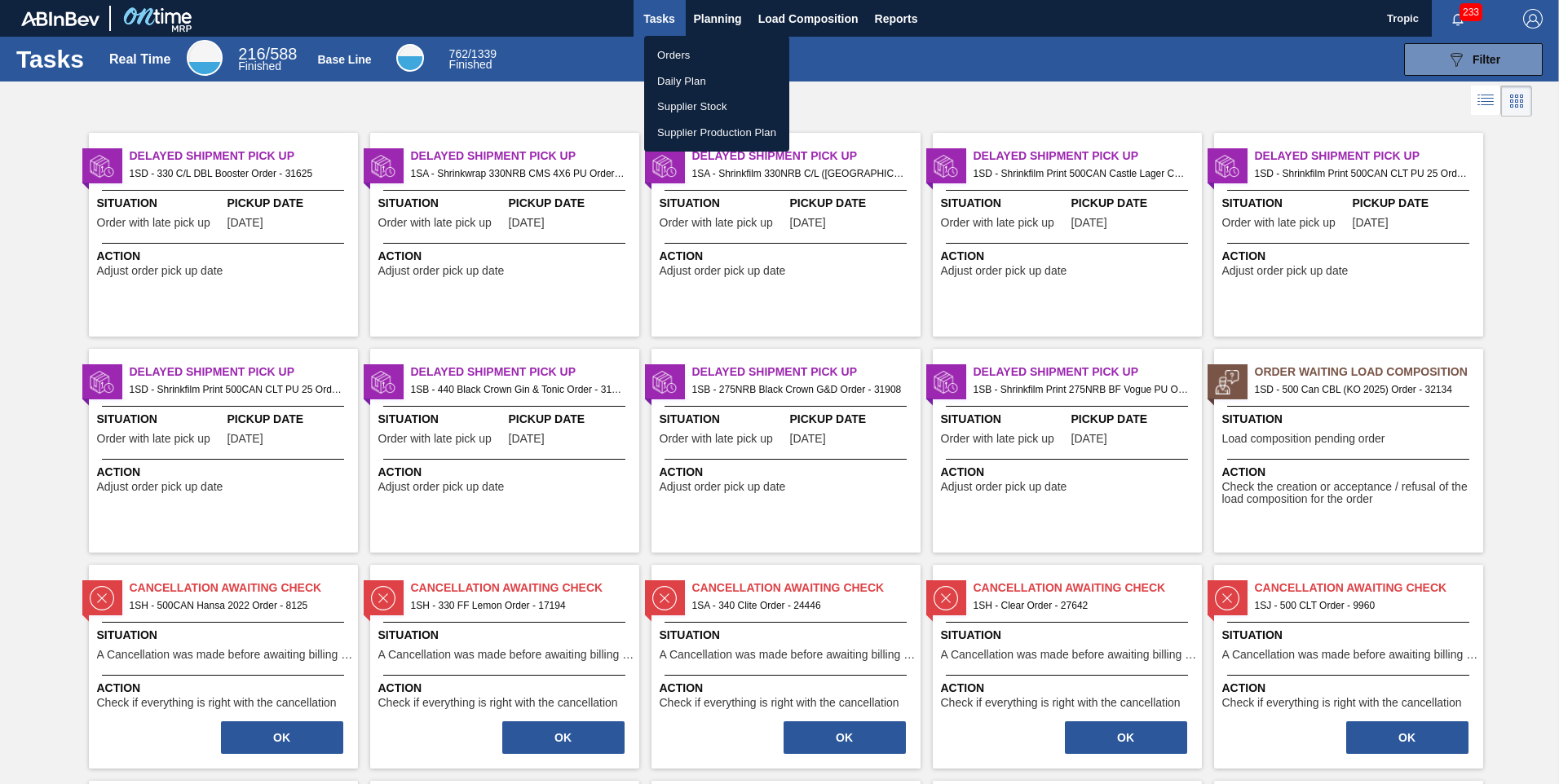
click at [694, 52] on li "Orders" at bounding box center [716, 55] width 145 height 26
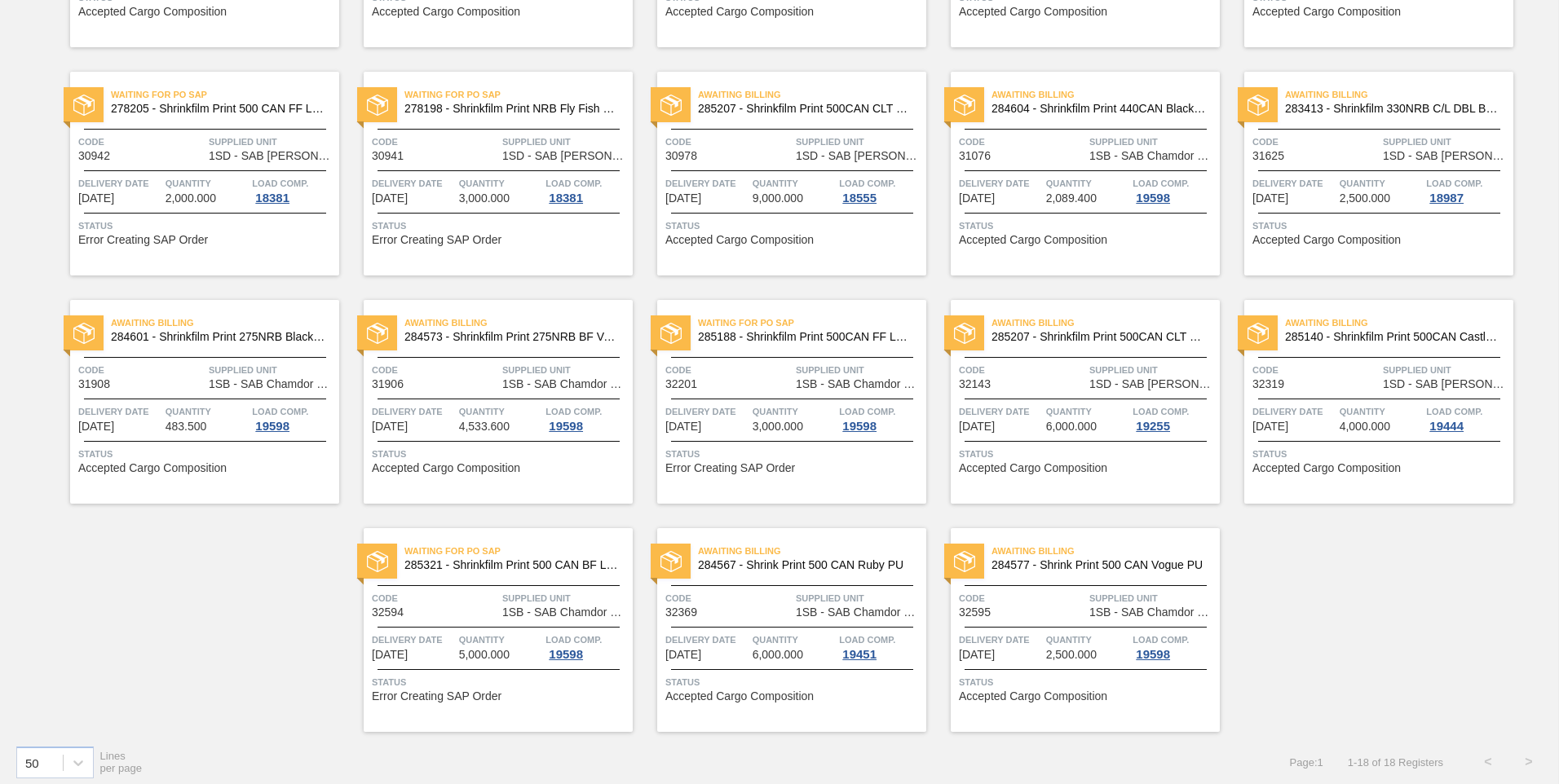
scroll to position [313, 0]
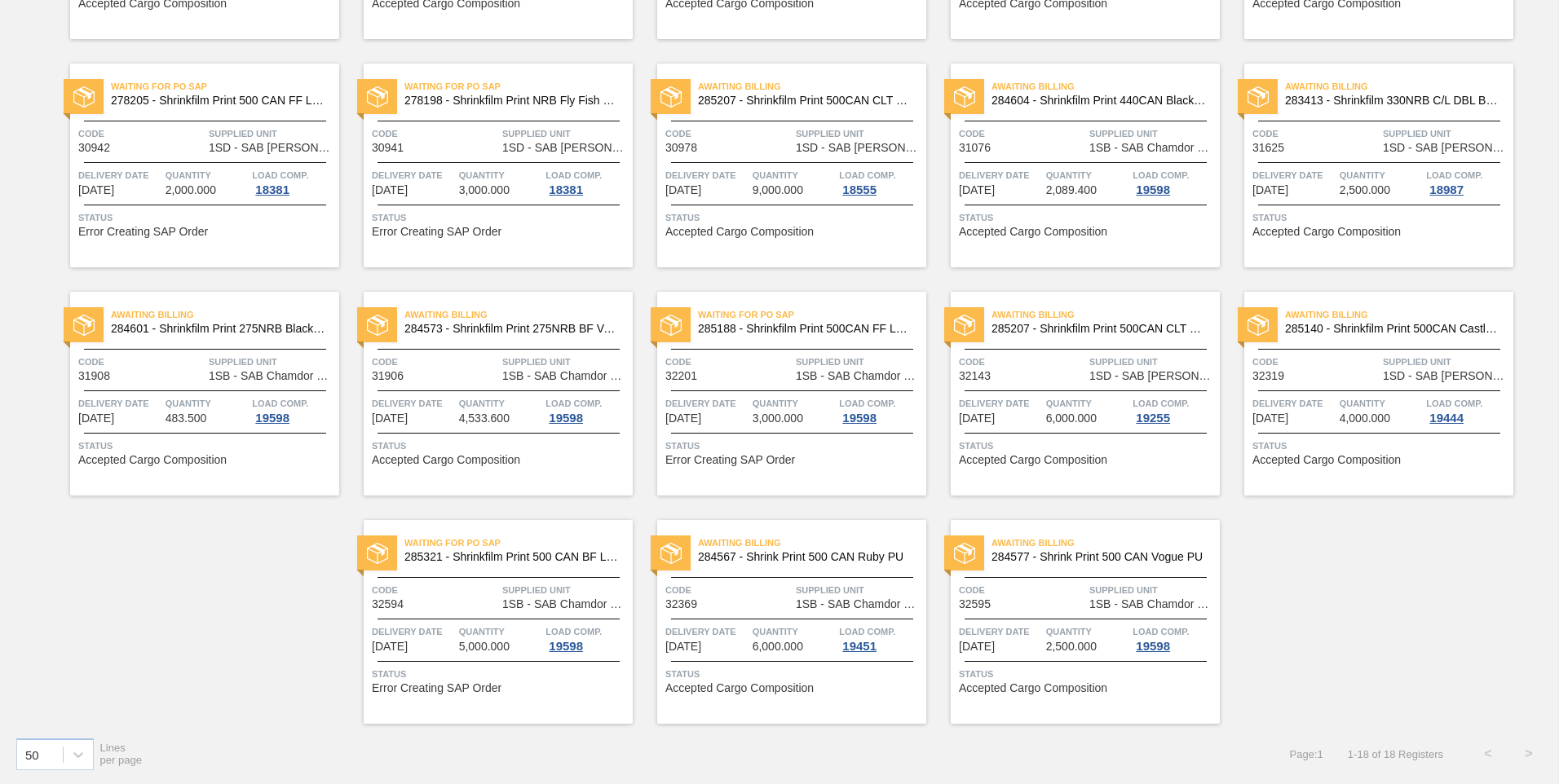
click at [532, 617] on div "Waiting for PO SAP 285321 - Shrinkfilm Print 500 CAN BF Litchi PU 25 Code 32594…" at bounding box center [498, 622] width 269 height 204
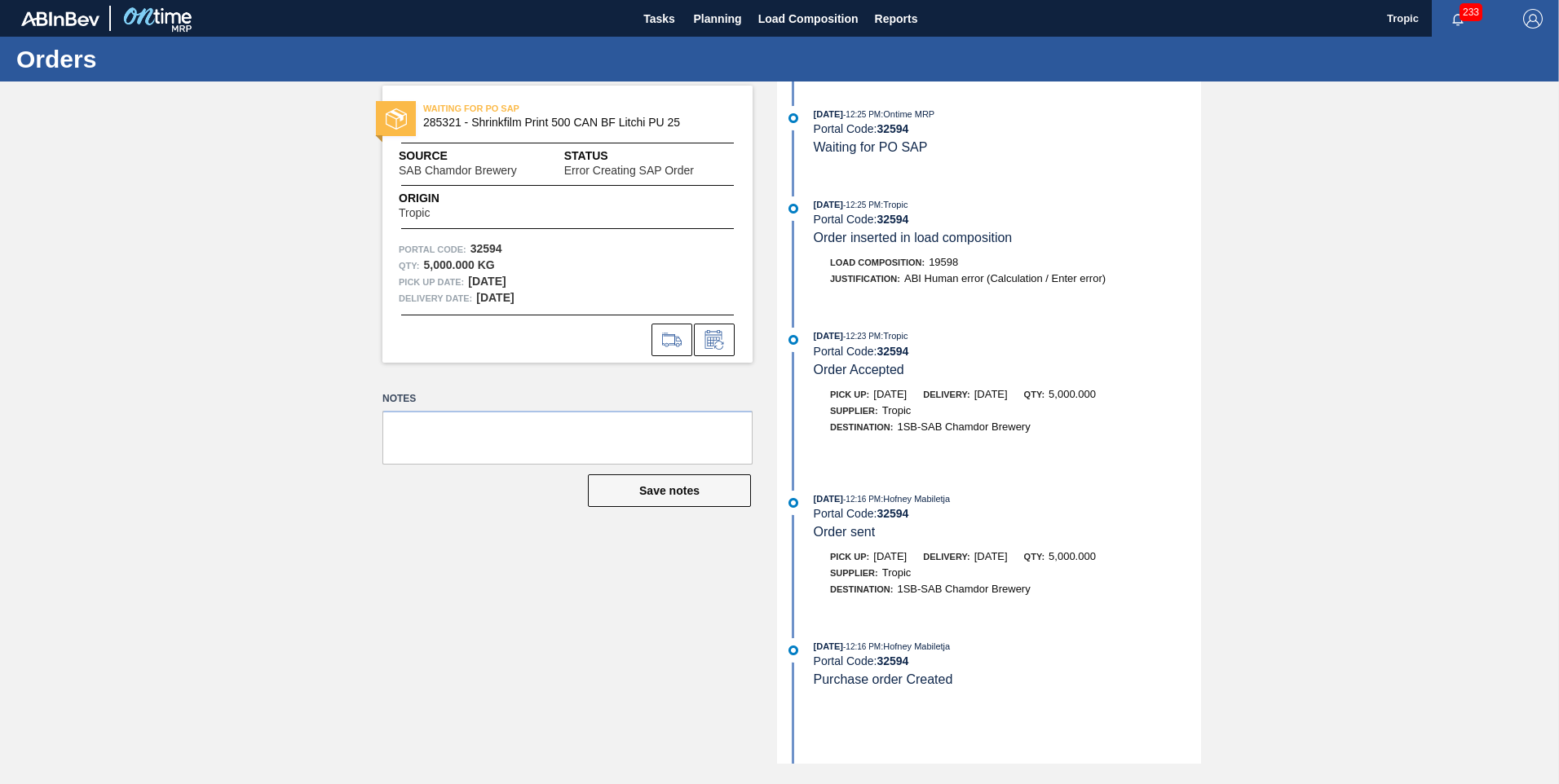
click at [1334, 358] on div "WAITING FOR PO SAP 285321 - Shrinkfilm Print 500 CAN BF Litchi PU 25 Source SAB…" at bounding box center [779, 423] width 1559 height 682
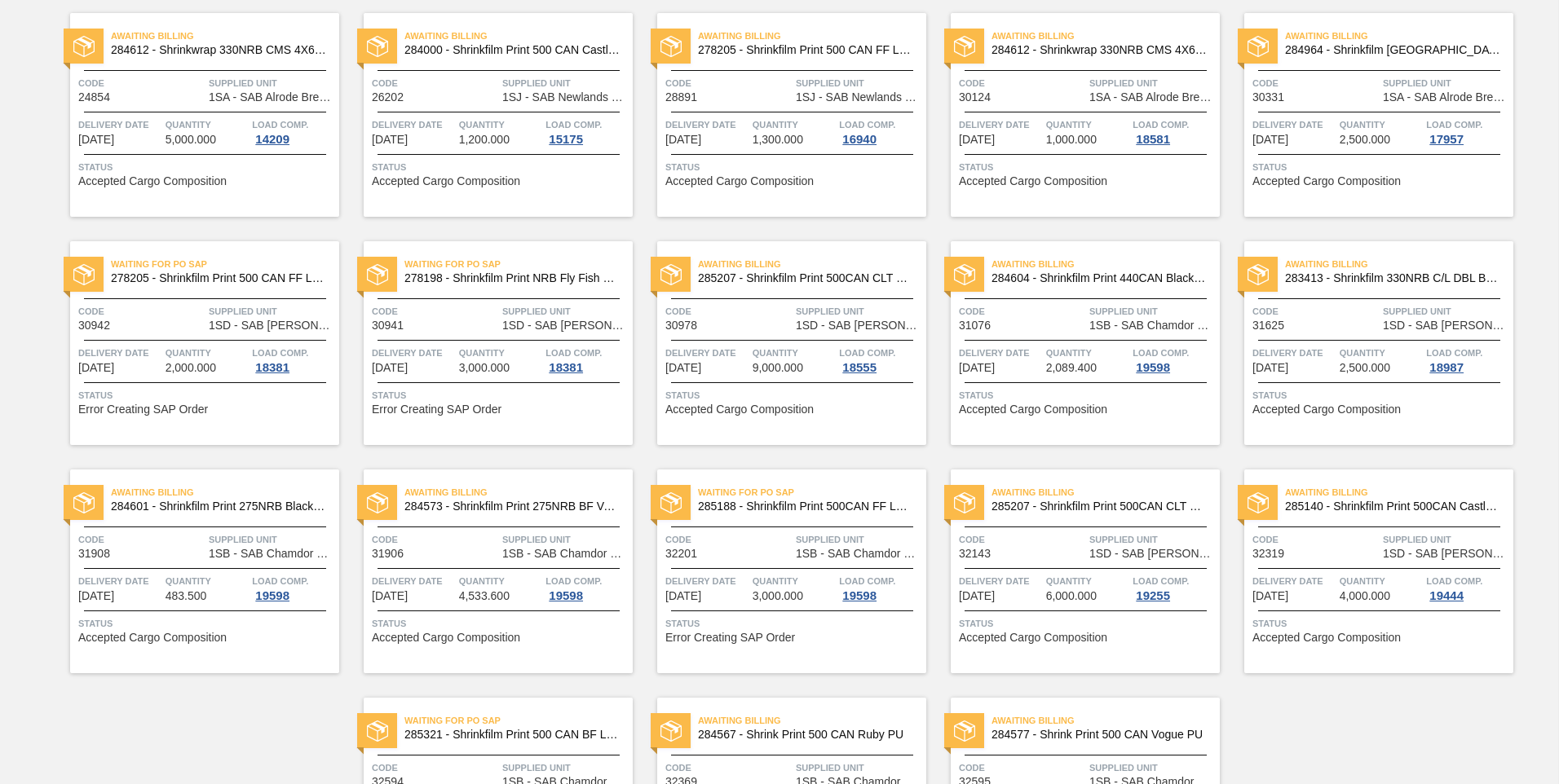
scroll to position [313, 0]
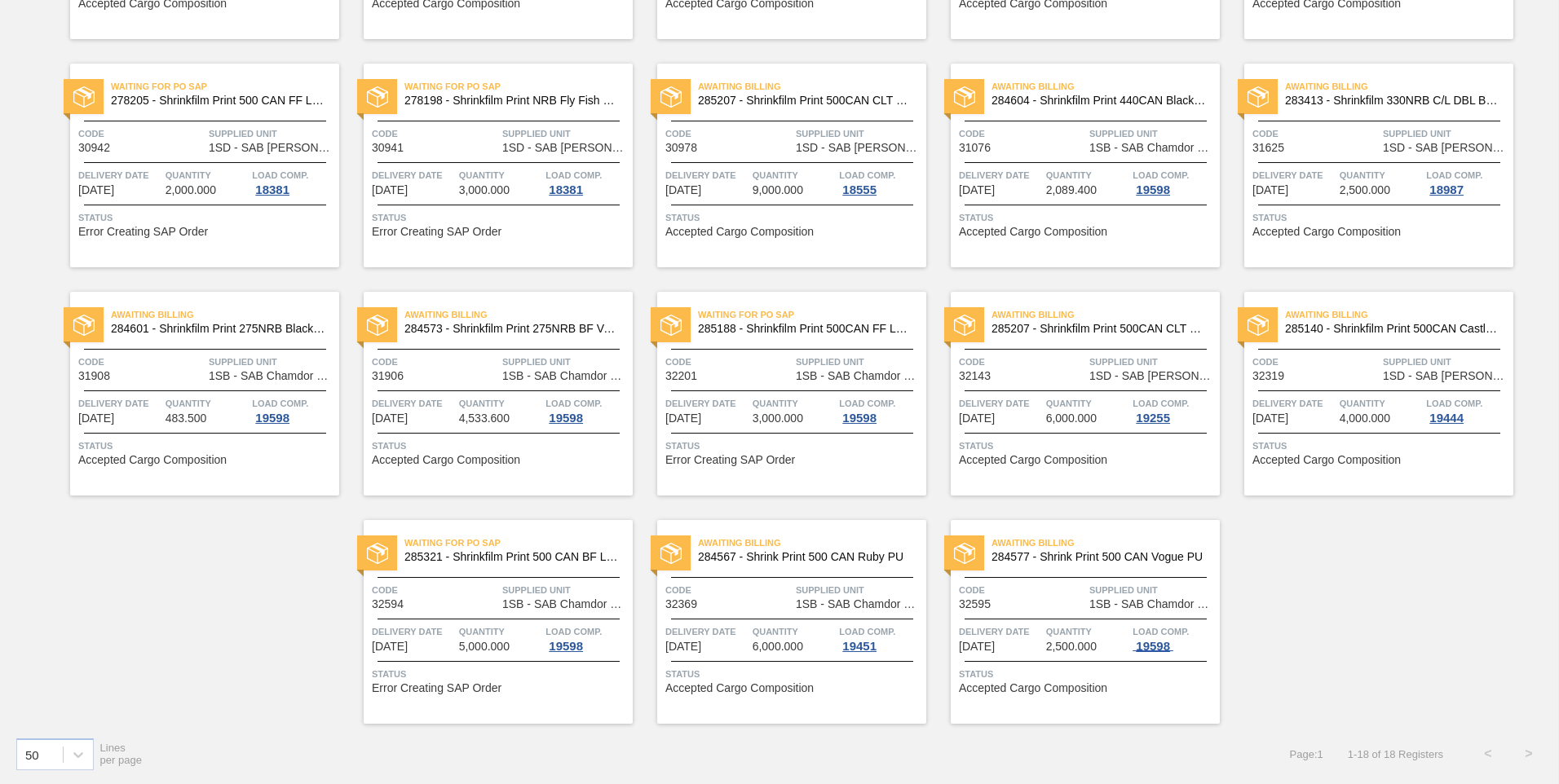
click at [1142, 640] on div "19598" at bounding box center [1153, 647] width 41 height 13
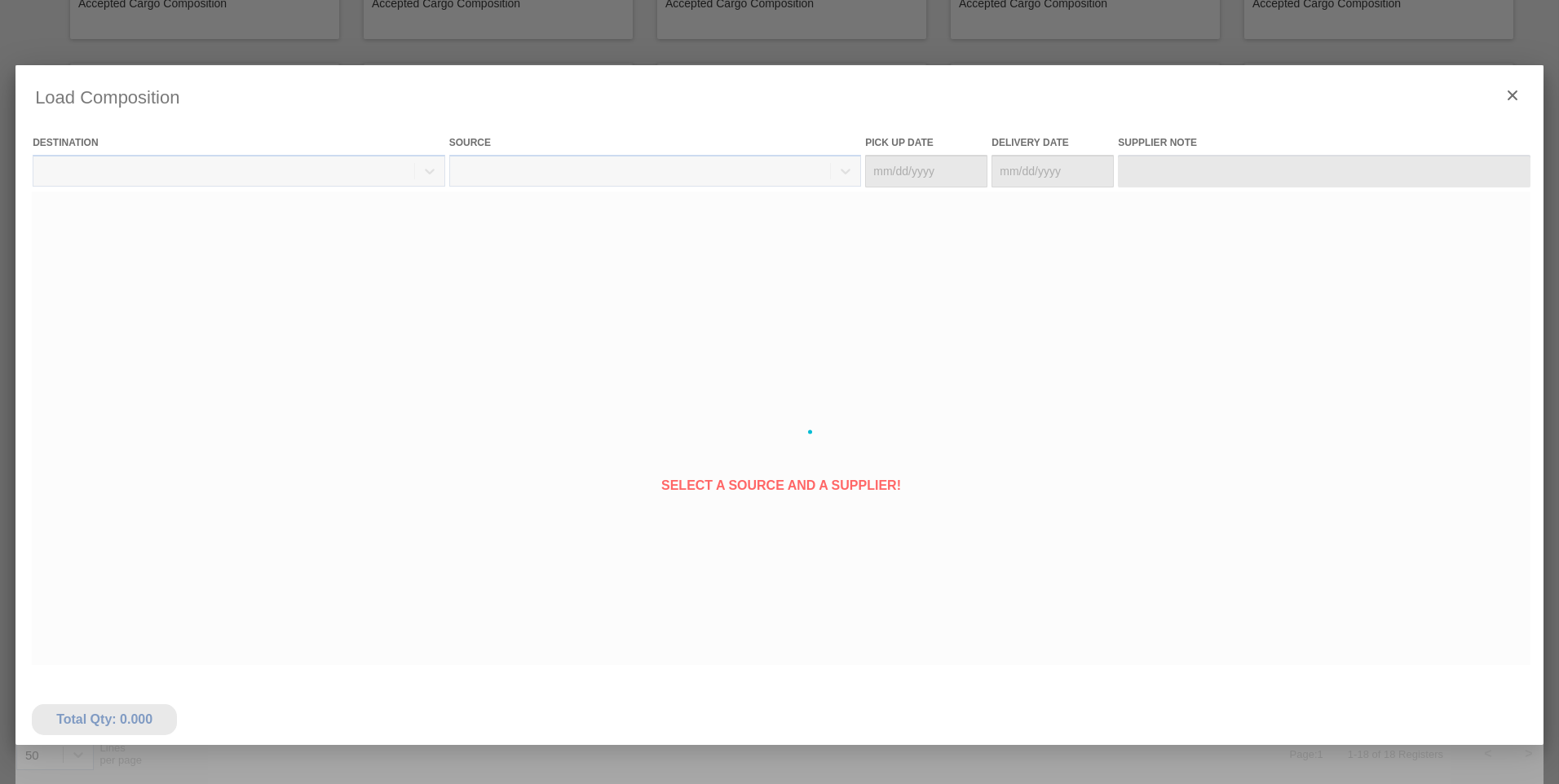
type Date "[DATE]"
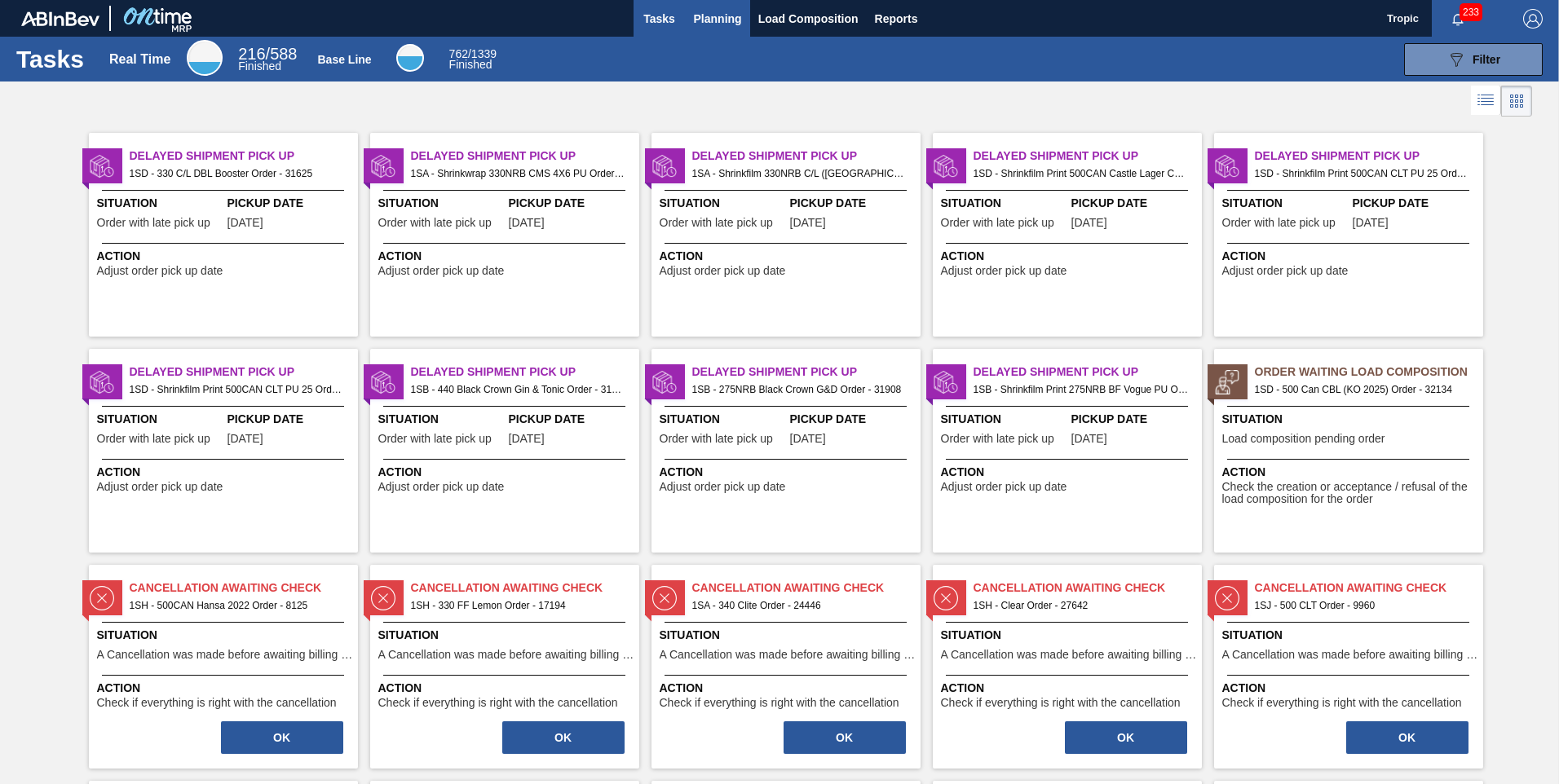
click at [707, 13] on span "Planning" at bounding box center [718, 18] width 48 height 19
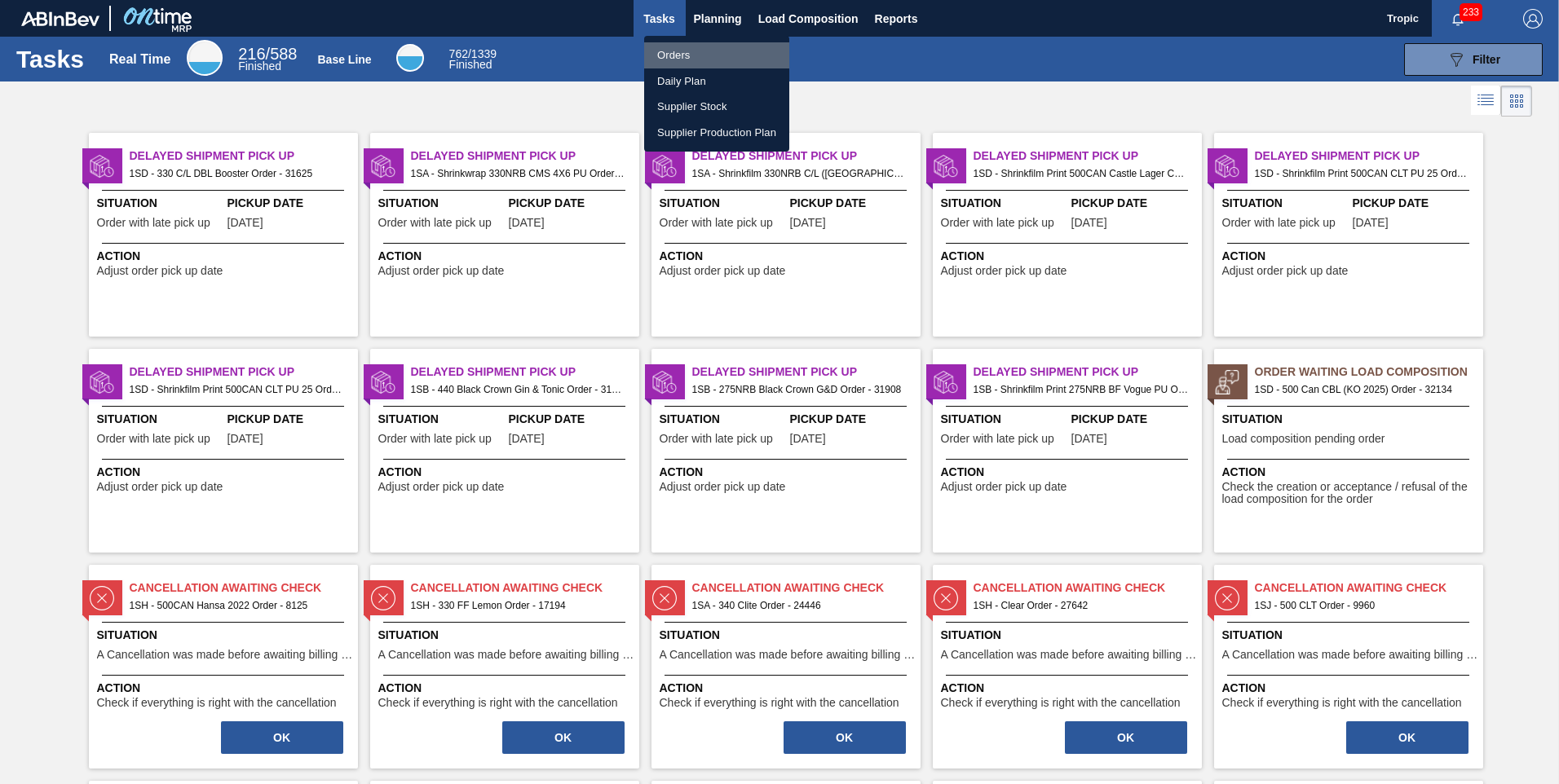
click at [695, 59] on li "Orders" at bounding box center [716, 55] width 145 height 26
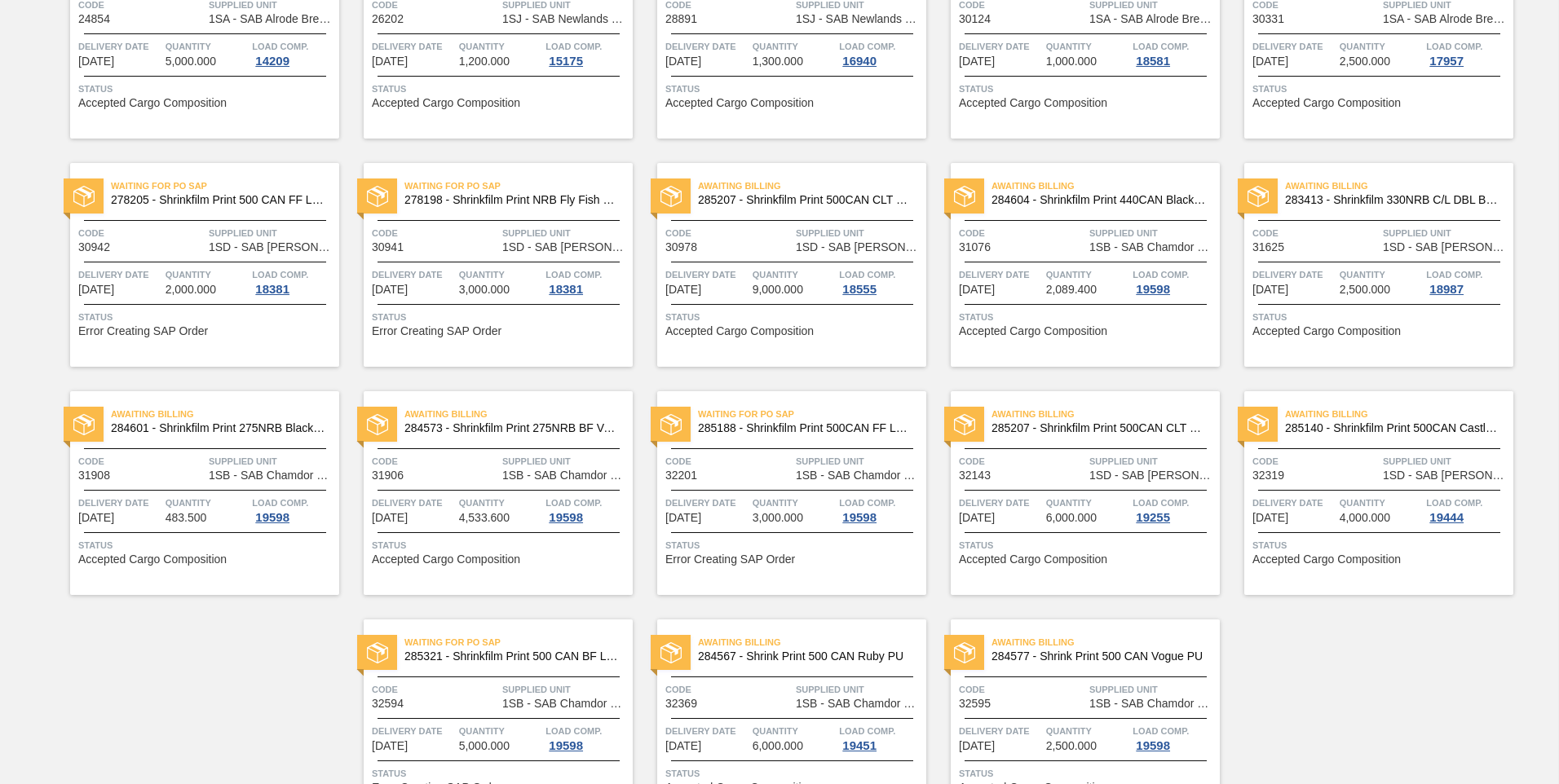
scroll to position [313, 0]
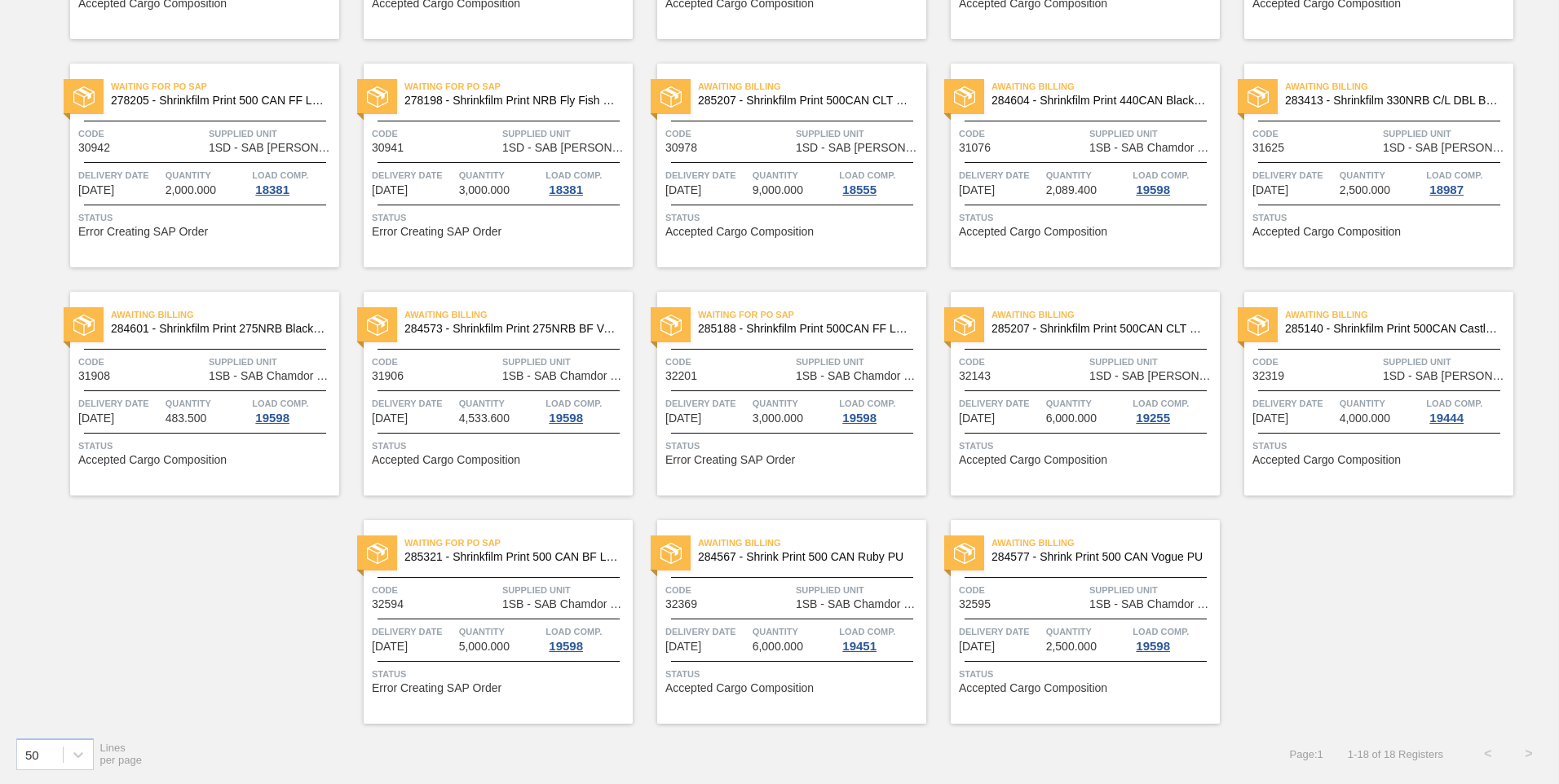
drag, startPoint x: 1091, startPoint y: 605, endPoint x: 1109, endPoint y: 676, distance: 73.2
click at [1109, 676] on span "Status" at bounding box center [1087, 675] width 257 height 17
